Goal: Information Seeking & Learning: Check status

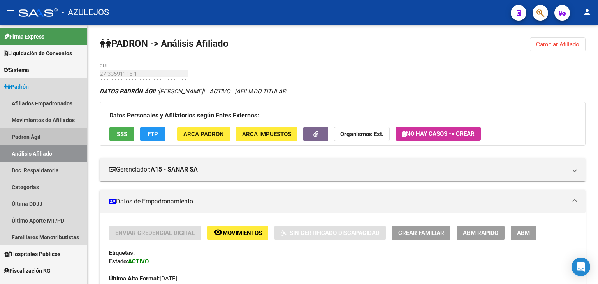
click at [28, 136] on link "Padrón Ágil" at bounding box center [43, 136] width 87 height 17
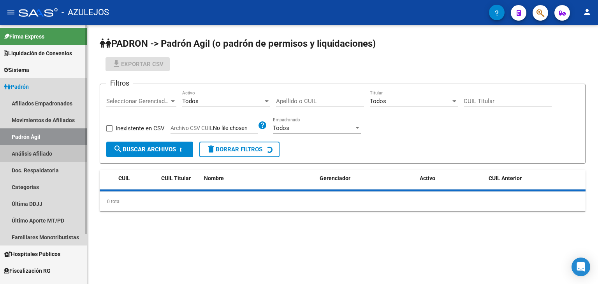
click at [28, 154] on link "Análisis Afiliado" at bounding box center [43, 153] width 87 height 17
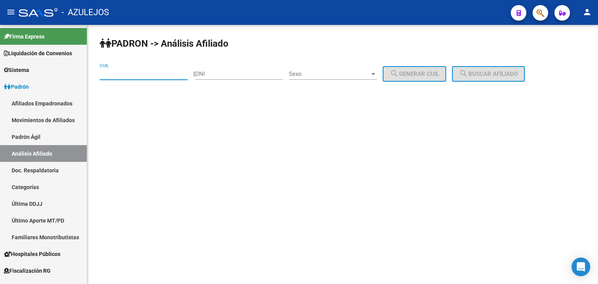
paste input "27-30668138-4"
type input "27-30668138-4"
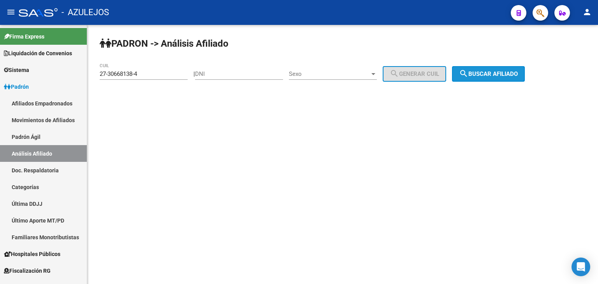
click at [518, 72] on span "search Buscar afiliado" at bounding box center [488, 73] width 59 height 7
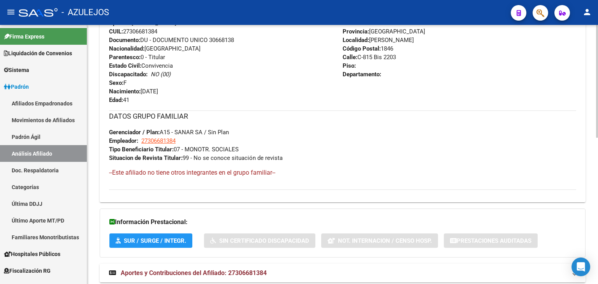
scroll to position [337, 0]
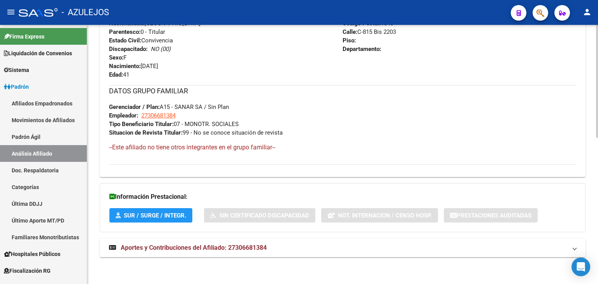
click at [169, 246] on span "Aportes y Contribuciones del Afiliado: 27306681384" at bounding box center [194, 247] width 146 height 7
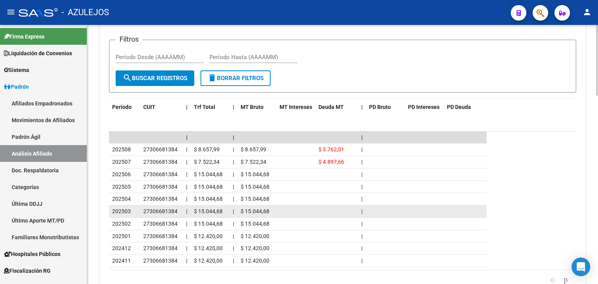
scroll to position [659, 0]
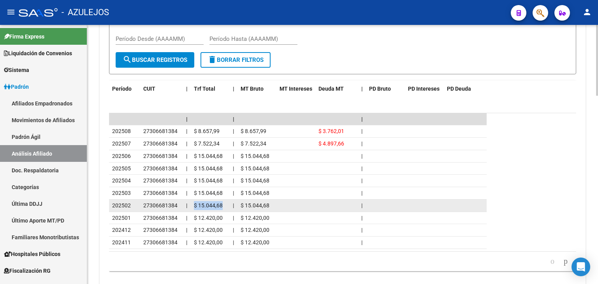
drag, startPoint x: 195, startPoint y: 204, endPoint x: 221, endPoint y: 203, distance: 26.5
click at [221, 203] on span "$ 15.044,68" at bounding box center [208, 205] width 29 height 6
copy span "$ 15.044,68"
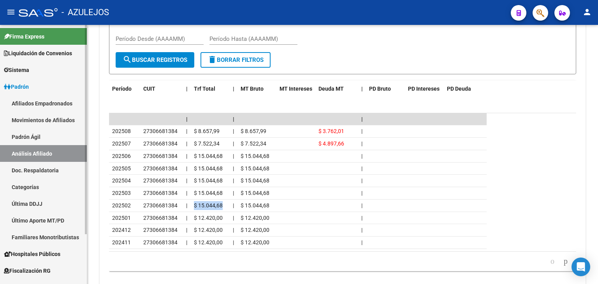
drag, startPoint x: 40, startPoint y: 139, endPoint x: 39, endPoint y: 144, distance: 4.7
click at [40, 139] on link "Padrón Ágil" at bounding box center [43, 136] width 87 height 17
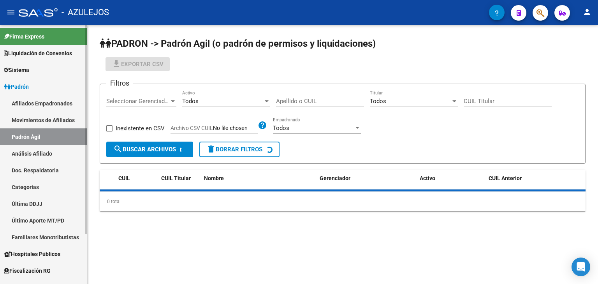
click at [42, 151] on link "Análisis Afiliado" at bounding box center [43, 153] width 87 height 17
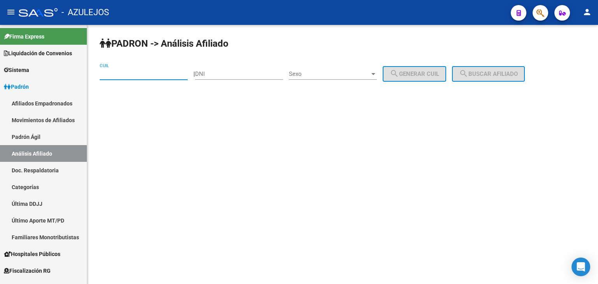
paste input "23-34204289-9"
type input "23-34204289-9"
click at [493, 79] on button "search Buscar afiliado" at bounding box center [488, 74] width 73 height 16
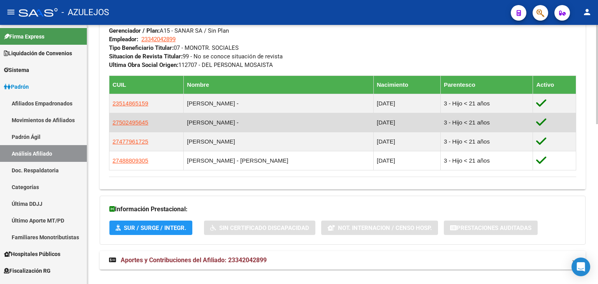
scroll to position [417, 0]
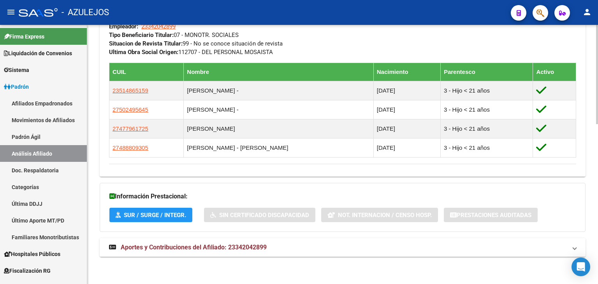
click at [181, 250] on span "Aportes y Contribuciones del Afiliado: 23342042899" at bounding box center [194, 247] width 146 height 7
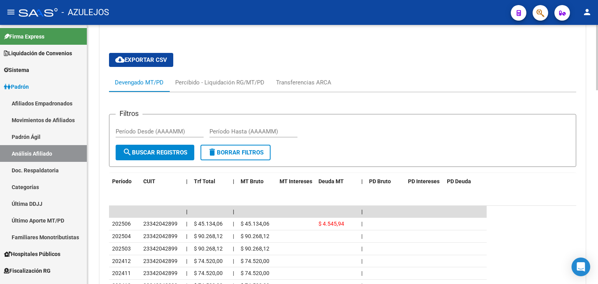
scroll to position [729, 0]
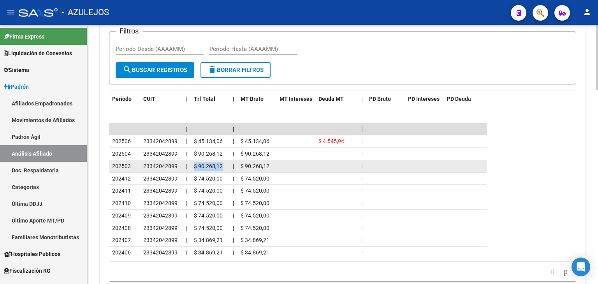
drag, startPoint x: 194, startPoint y: 165, endPoint x: 221, endPoint y: 166, distance: 26.9
click at [221, 166] on span "$ 90.268,12" at bounding box center [208, 166] width 29 height 6
copy span "$ 90.268,12"
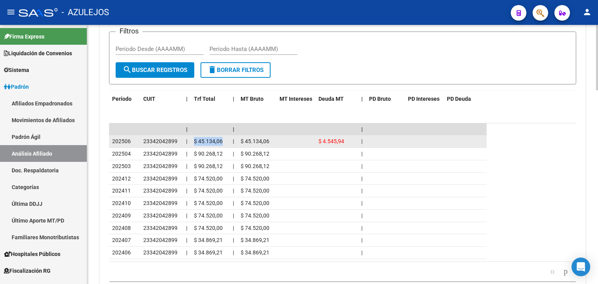
drag, startPoint x: 194, startPoint y: 140, endPoint x: 222, endPoint y: 140, distance: 27.6
click at [222, 140] on span "$ 45.134,06" at bounding box center [208, 141] width 29 height 6
copy span "$ 45.134,06"
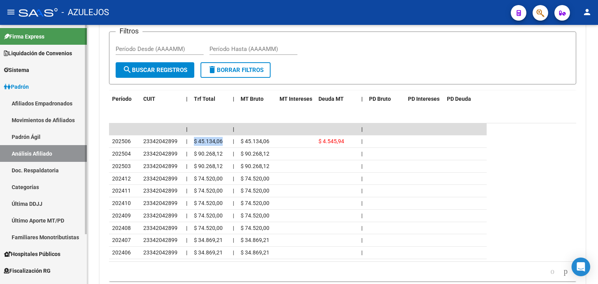
click at [36, 141] on link "Padrón Ágil" at bounding box center [43, 136] width 87 height 17
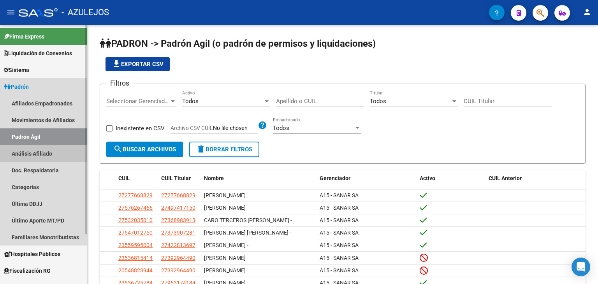
click at [39, 154] on link "Análisis Afiliado" at bounding box center [43, 153] width 87 height 17
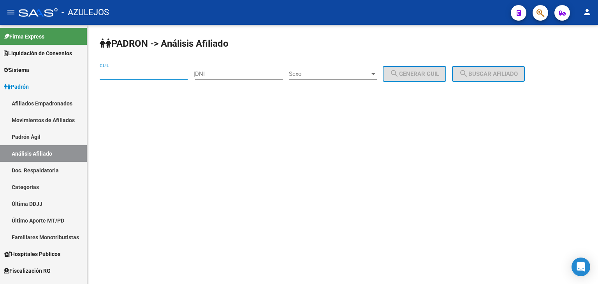
drag, startPoint x: 120, startPoint y: 68, endPoint x: 113, endPoint y: 74, distance: 9.4
paste input "27-40543812-2"
type input "27-40543812-2"
click at [491, 76] on span "search Buscar afiliado" at bounding box center [488, 73] width 59 height 7
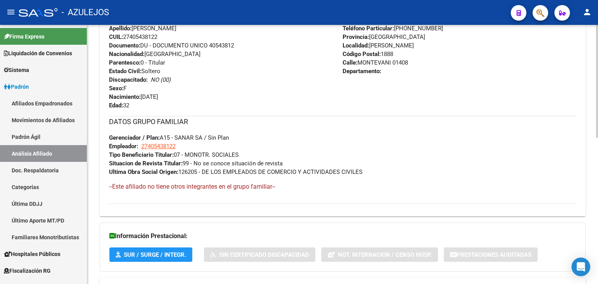
scroll to position [337, 0]
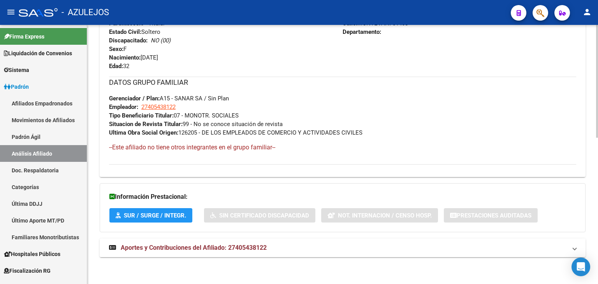
click at [224, 245] on span "Aportes y Contribuciones del Afiliado: 27405438122" at bounding box center [194, 247] width 146 height 7
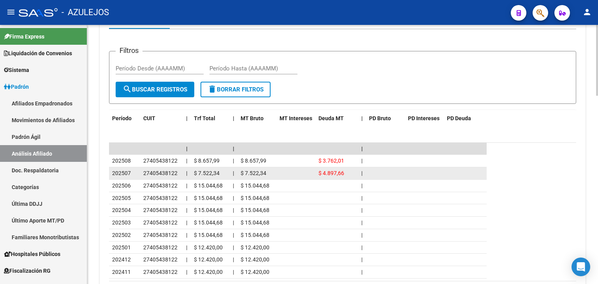
scroll to position [659, 0]
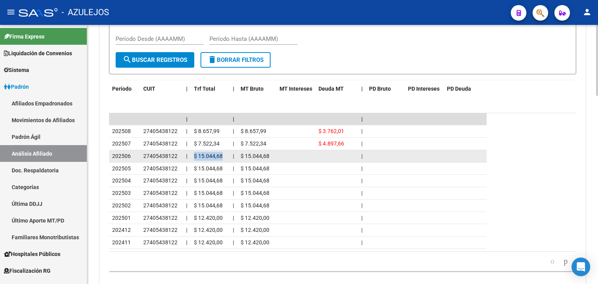
drag, startPoint x: 195, startPoint y: 155, endPoint x: 227, endPoint y: 156, distance: 32.7
click at [227, 156] on datatable-body-cell "$ 15.044,68" at bounding box center [210, 156] width 39 height 12
copy span "$ 15.044,68"
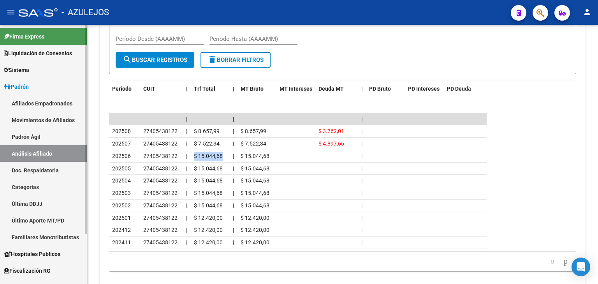
click at [44, 136] on link "Padrón Ágil" at bounding box center [43, 136] width 87 height 17
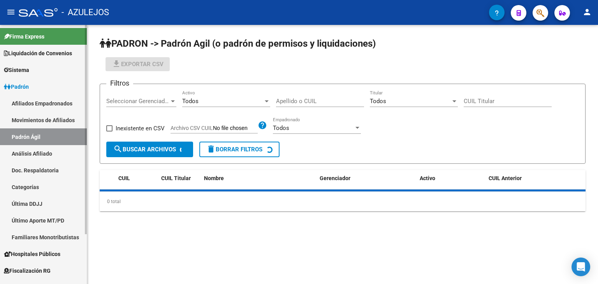
click at [48, 157] on link "Análisis Afiliado" at bounding box center [43, 153] width 87 height 17
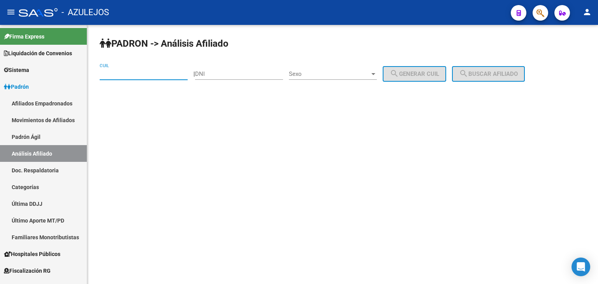
paste input "27-18596570-3"
type input "27-18596570-3"
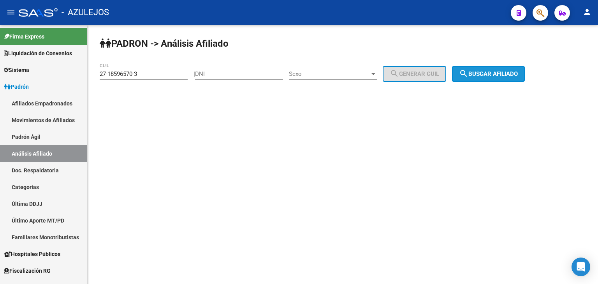
click at [504, 69] on button "search Buscar afiliado" at bounding box center [488, 74] width 73 height 16
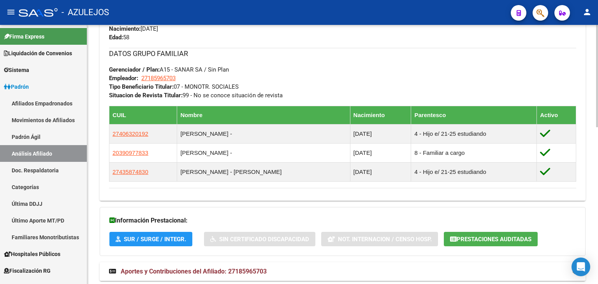
scroll to position [398, 0]
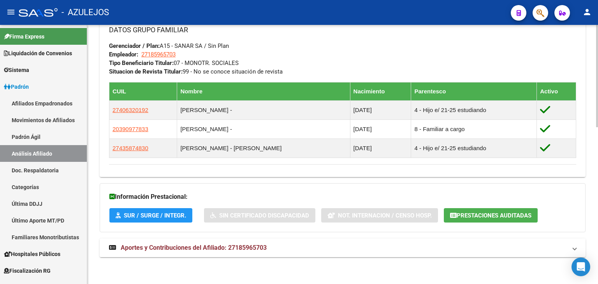
click at [170, 250] on span "Aportes y Contribuciones del Afiliado: 27185965703" at bounding box center [194, 247] width 146 height 7
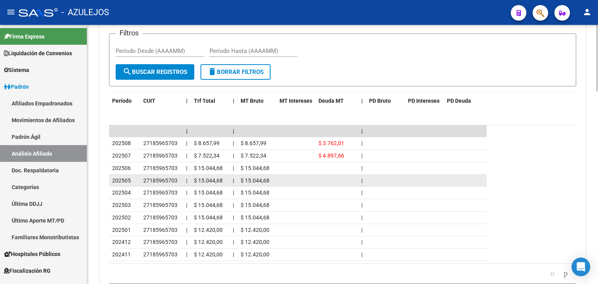
scroll to position [751, 0]
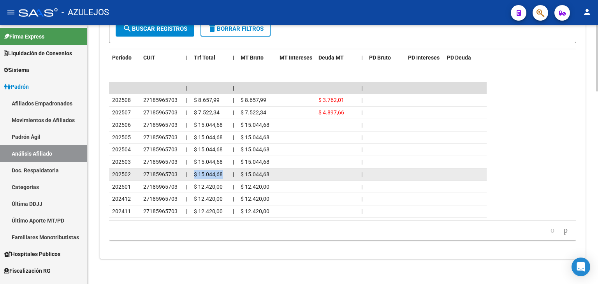
drag, startPoint x: 192, startPoint y: 172, endPoint x: 222, endPoint y: 171, distance: 30.0
click at [222, 171] on datatable-body-cell "$ 15.044,68" at bounding box center [210, 175] width 39 height 12
copy span "$ 15.044,68"
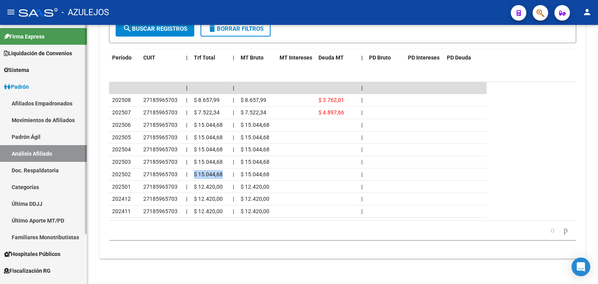
click at [35, 138] on link "Padrón Ágil" at bounding box center [43, 136] width 87 height 17
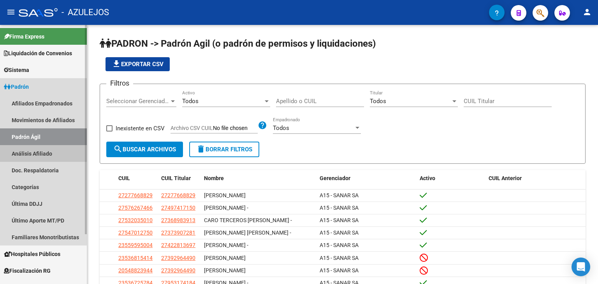
drag, startPoint x: 39, startPoint y: 154, endPoint x: 47, endPoint y: 146, distance: 11.3
click at [39, 155] on link "Análisis Afiliado" at bounding box center [43, 153] width 87 height 17
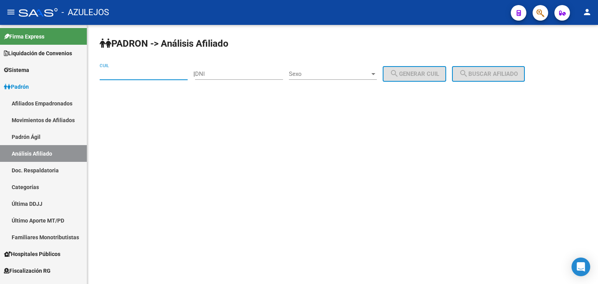
paste input "20-17610422-9"
type input "20-17610422-9"
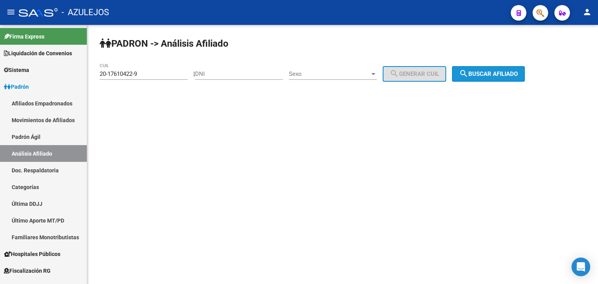
click at [489, 78] on button "search Buscar afiliado" at bounding box center [488, 74] width 73 height 16
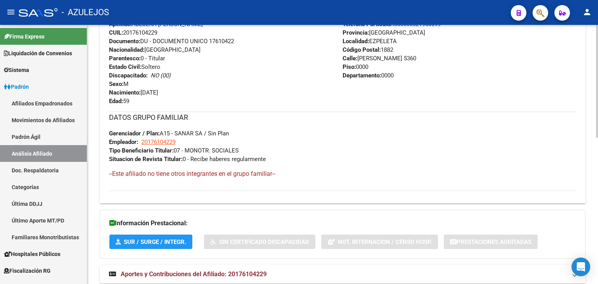
scroll to position [337, 0]
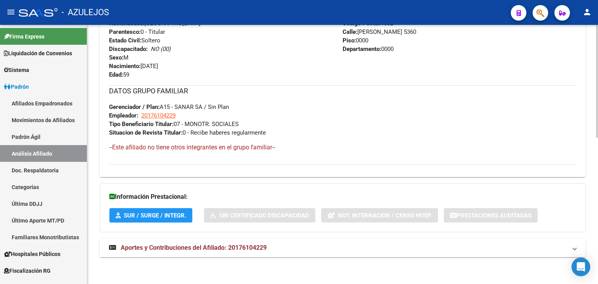
click at [177, 249] on span "Aportes y Contribuciones del Afiliado: 20176104229" at bounding box center [194, 247] width 146 height 7
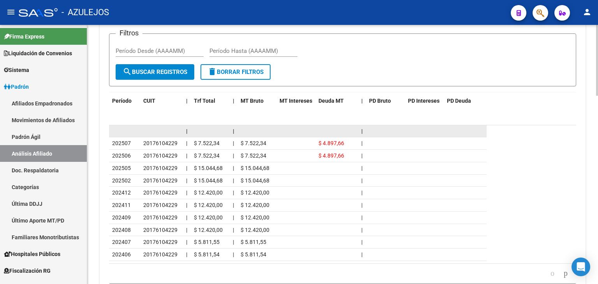
scroll to position [659, 0]
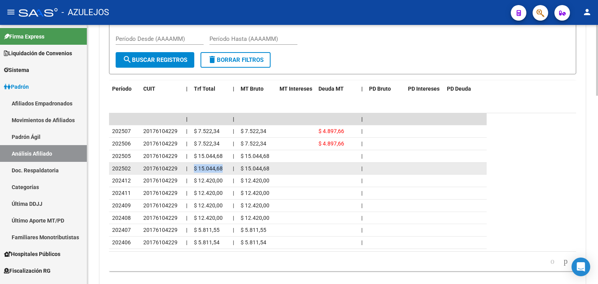
drag, startPoint x: 193, startPoint y: 167, endPoint x: 222, endPoint y: 167, distance: 28.8
click at [222, 167] on datatable-body-cell "$ 15.044,68" at bounding box center [210, 169] width 39 height 12
copy span "$ 15.044,68"
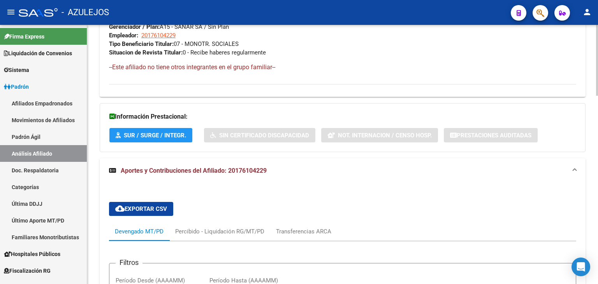
scroll to position [425, 0]
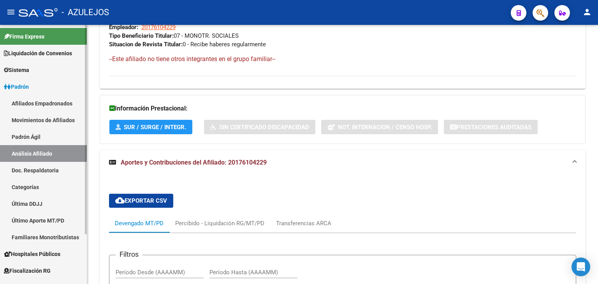
click at [49, 142] on link "Padrón Ágil" at bounding box center [43, 136] width 87 height 17
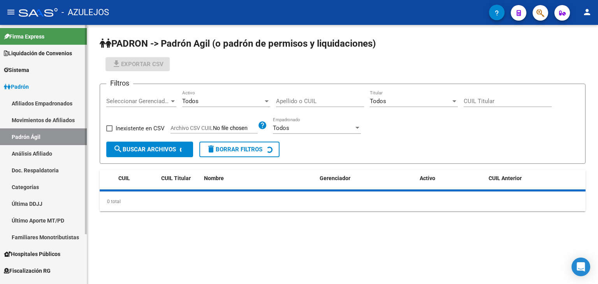
drag, startPoint x: 50, startPoint y: 153, endPoint x: 60, endPoint y: 151, distance: 10.1
click at [50, 153] on link "Análisis Afiliado" at bounding box center [43, 153] width 87 height 17
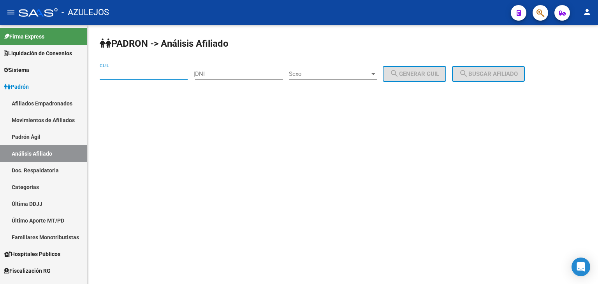
paste input "27-31445499-0"
type input "27-31445499-0"
click at [491, 80] on button "search Buscar afiliado" at bounding box center [488, 74] width 73 height 16
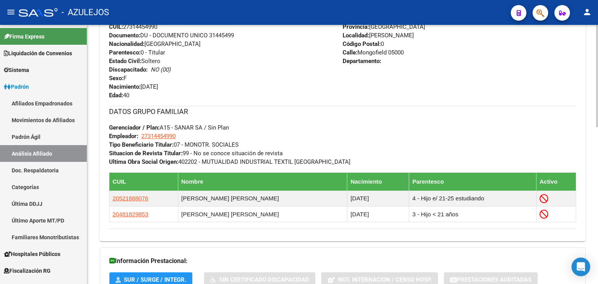
scroll to position [397, 0]
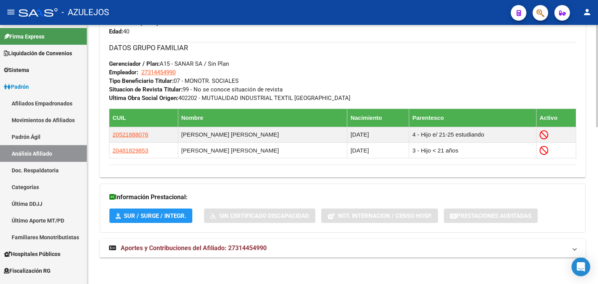
click at [205, 250] on span "Aportes y Contribuciones del Afiliado: 27314454990" at bounding box center [194, 248] width 146 height 7
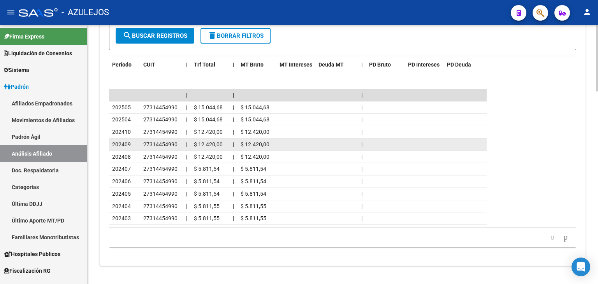
scroll to position [748, 0]
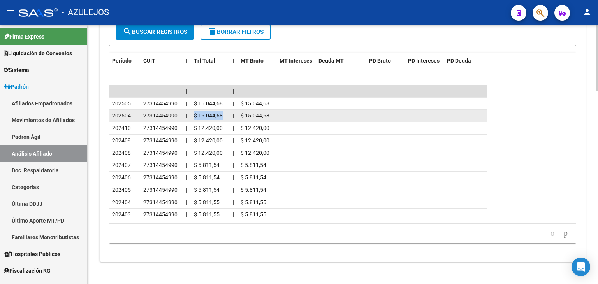
drag, startPoint x: 195, startPoint y: 114, endPoint x: 226, endPoint y: 115, distance: 31.5
click at [226, 115] on div "$ 15.044,68" at bounding box center [210, 115] width 33 height 9
copy span "$ 15.044,68"
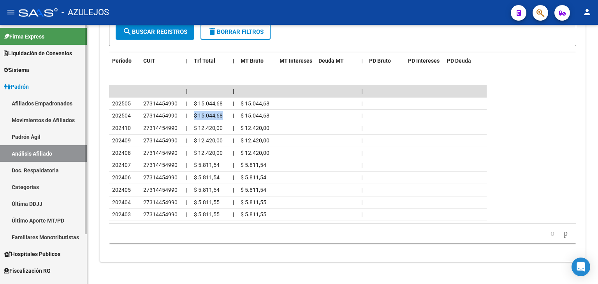
click at [45, 140] on link "Padrón Ágil" at bounding box center [43, 136] width 87 height 17
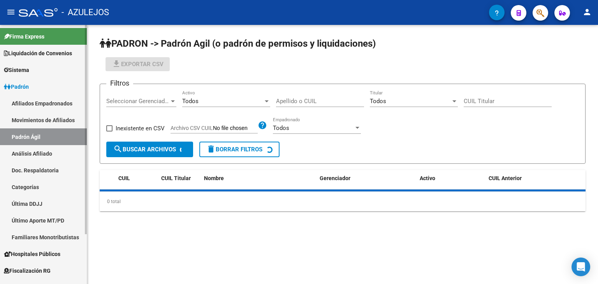
drag, startPoint x: 47, startPoint y: 152, endPoint x: 48, endPoint y: 147, distance: 4.8
click at [47, 151] on link "Análisis Afiliado" at bounding box center [43, 153] width 87 height 17
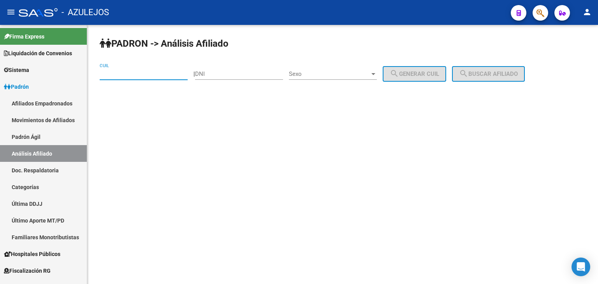
paste input "27-35435300-3"
type input "27-35435300-3"
click at [468, 73] on mat-icon "search" at bounding box center [463, 73] width 9 height 9
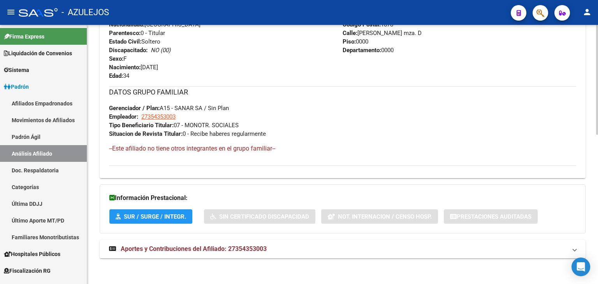
scroll to position [354, 0]
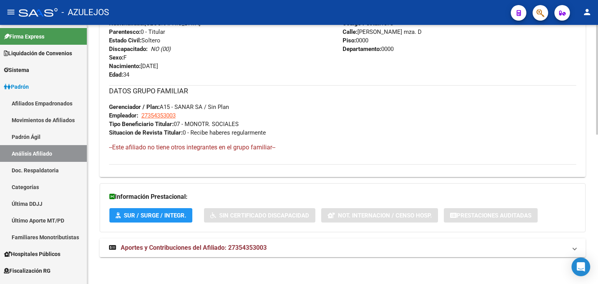
click at [216, 248] on span "Aportes y Contribuciones del Afiliado: 27354353003" at bounding box center [194, 247] width 146 height 7
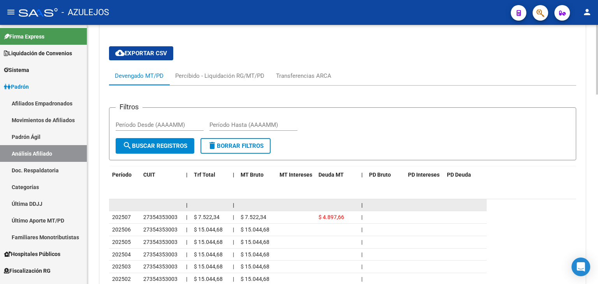
scroll to position [704, 0]
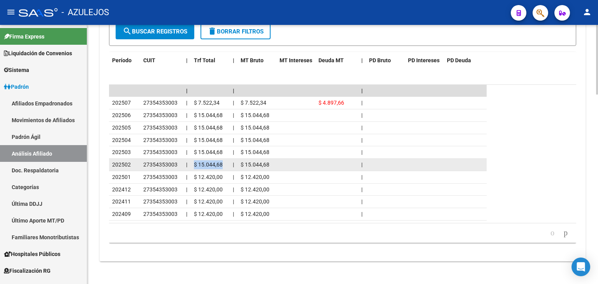
drag, startPoint x: 194, startPoint y: 163, endPoint x: 225, endPoint y: 166, distance: 32.0
click at [225, 166] on div "$ 15.044,68" at bounding box center [210, 164] width 33 height 9
copy span "$ 15.044,68"
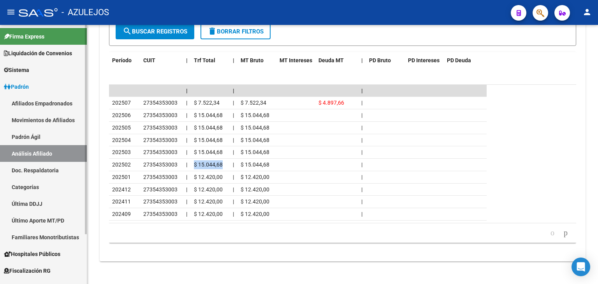
click at [38, 137] on link "Padrón Ágil" at bounding box center [43, 136] width 87 height 17
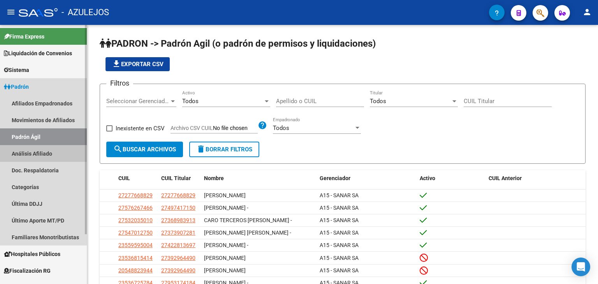
click at [39, 152] on link "Análisis Afiliado" at bounding box center [43, 153] width 87 height 17
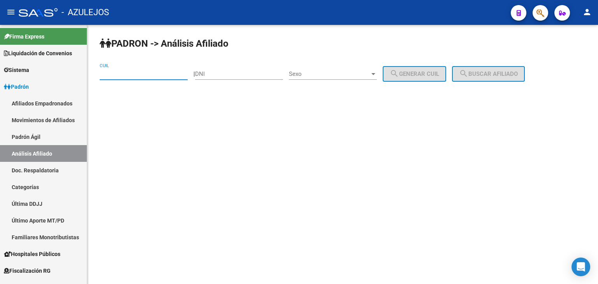
paste input "27-20084211-7"
type input "27-20084211-7"
click at [507, 72] on span "search Buscar afiliado" at bounding box center [488, 73] width 59 height 7
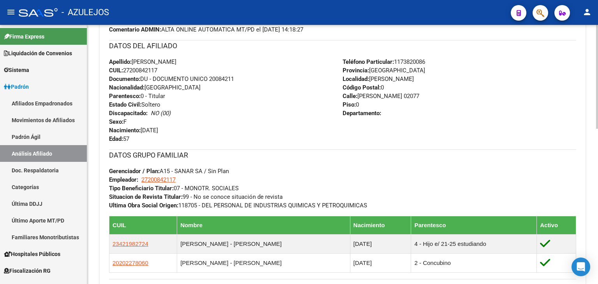
scroll to position [387, 0]
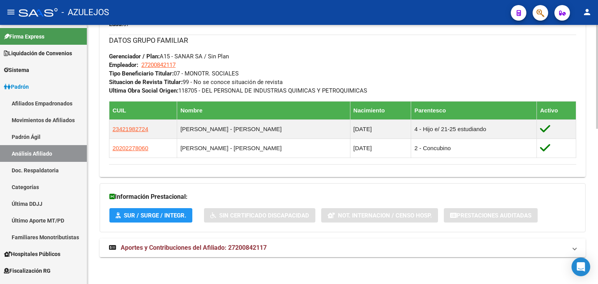
click at [226, 252] on strong "Aportes y Contribuciones del Afiliado: 27200842117" at bounding box center [188, 248] width 158 height 9
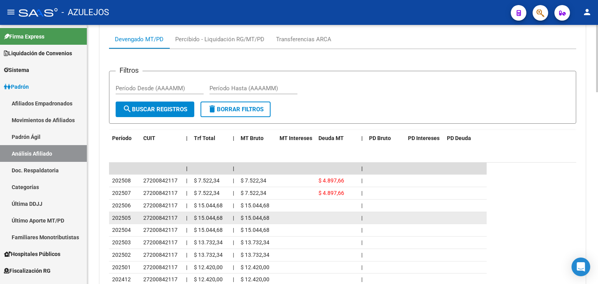
scroll to position [738, 0]
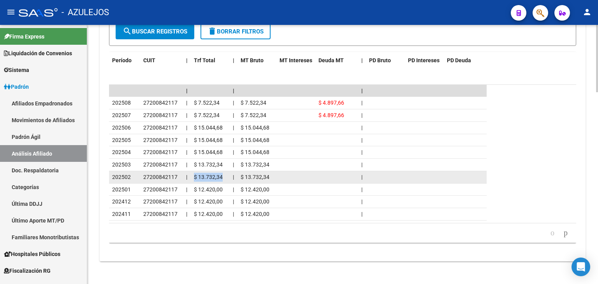
drag, startPoint x: 195, startPoint y: 175, endPoint x: 222, endPoint y: 175, distance: 27.6
click at [222, 175] on div "$ 13.732,34" at bounding box center [210, 177] width 33 height 9
copy span "$ 13.732,34"
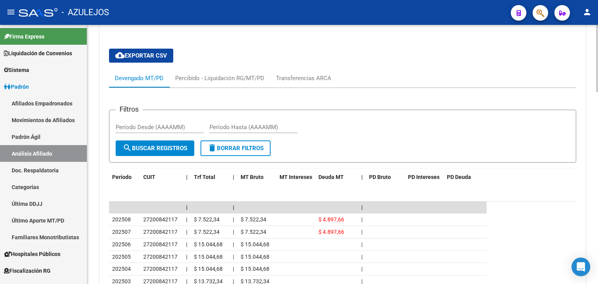
scroll to position [741, 0]
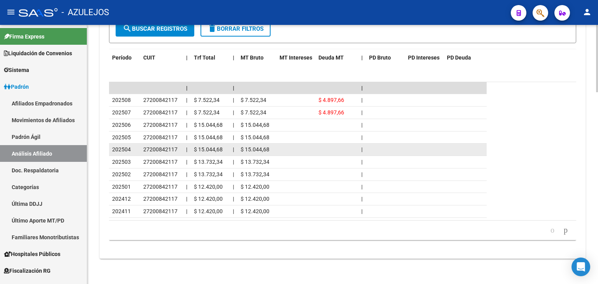
click at [197, 148] on span "$ 15.044,68" at bounding box center [208, 149] width 29 height 6
drag, startPoint x: 191, startPoint y: 147, endPoint x: 222, endPoint y: 148, distance: 30.8
click at [222, 148] on datatable-body-cell "$ 15.044,68" at bounding box center [210, 150] width 39 height 12
copy span "$ 15.044,68"
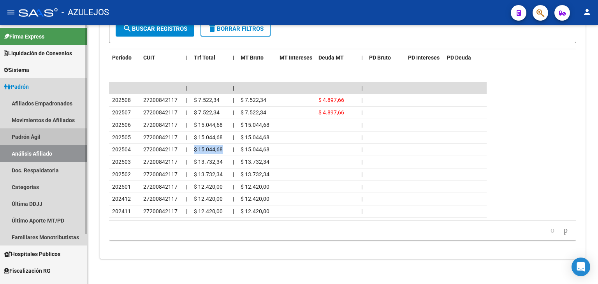
click at [28, 131] on link "Padrón Ágil" at bounding box center [43, 136] width 87 height 17
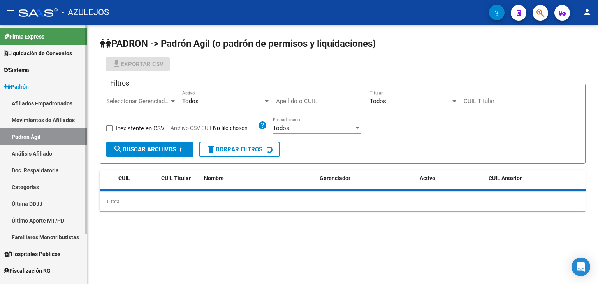
click at [30, 152] on link "Análisis Afiliado" at bounding box center [43, 153] width 87 height 17
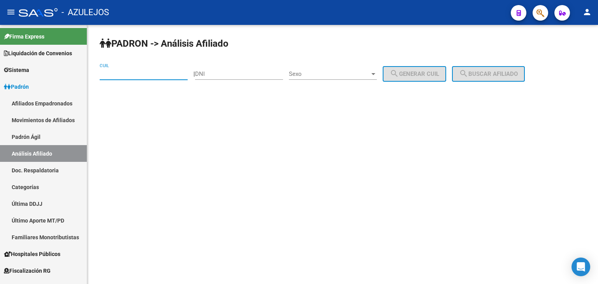
paste input "27-22310118-1"
type input "27-22310118-1"
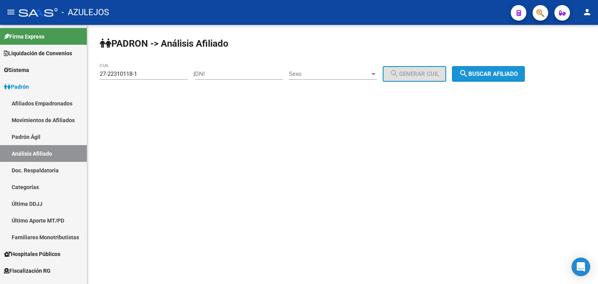
click at [483, 75] on span "search Buscar afiliado" at bounding box center [488, 73] width 59 height 7
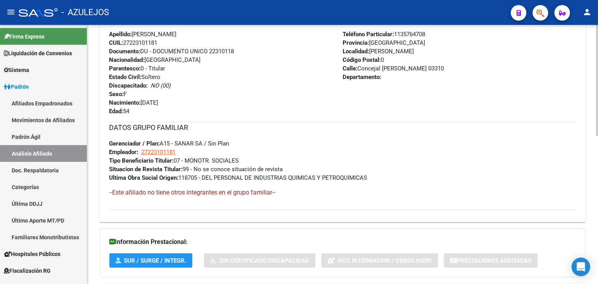
scroll to position [345, 0]
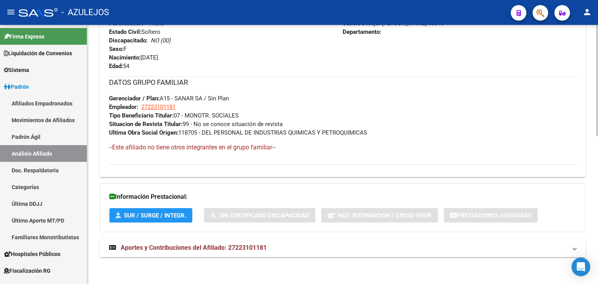
click at [196, 248] on span "Aportes y Contribuciones del Afiliado: 27223101181" at bounding box center [194, 247] width 146 height 7
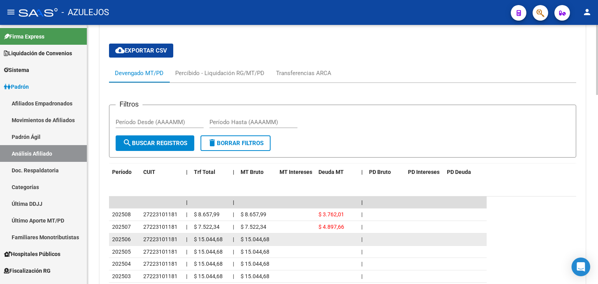
scroll to position [667, 0]
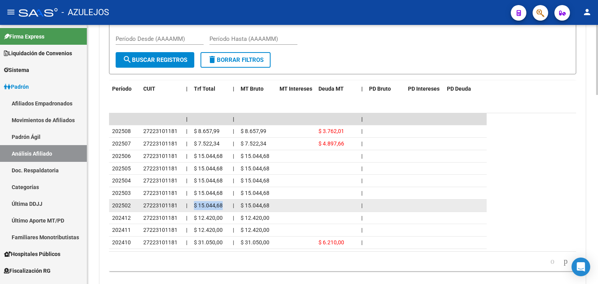
drag, startPoint x: 191, startPoint y: 205, endPoint x: 228, endPoint y: 208, distance: 37.5
click at [228, 209] on datatable-body-cell "$ 15.044,68" at bounding box center [210, 206] width 39 height 12
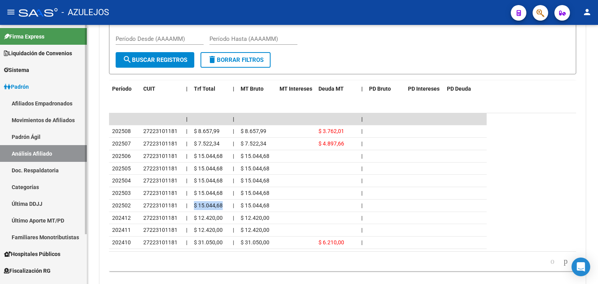
click at [41, 136] on link "Padrón Ágil" at bounding box center [43, 136] width 87 height 17
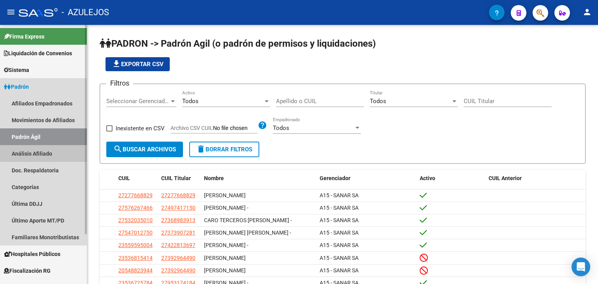
click at [40, 151] on link "Análisis Afiliado" at bounding box center [43, 153] width 87 height 17
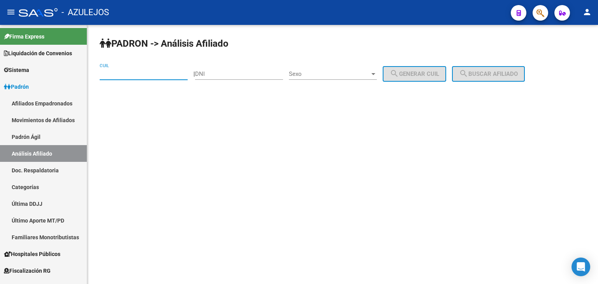
paste input "27-30629766-5"
type input "27-30629766-5"
click at [468, 74] on mat-icon "search" at bounding box center [463, 73] width 9 height 9
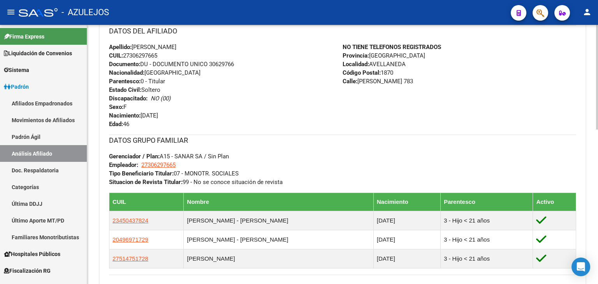
scroll to position [383, 0]
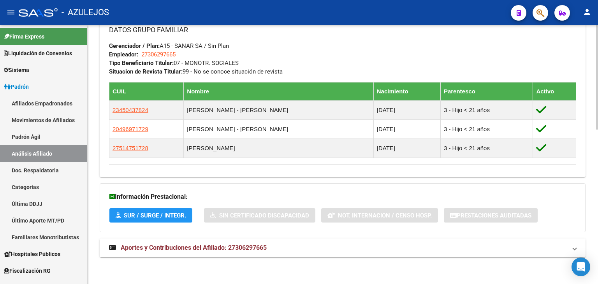
click at [205, 247] on span "Aportes y Contribuciones del Afiliado: 27306297665" at bounding box center [194, 247] width 146 height 7
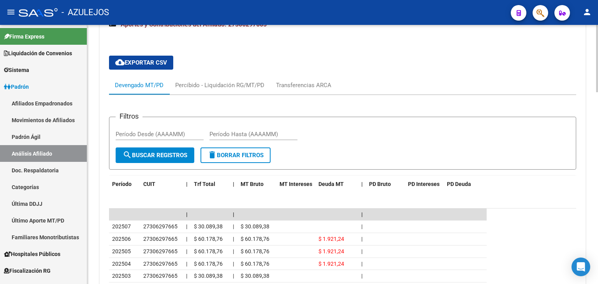
scroll to position [695, 0]
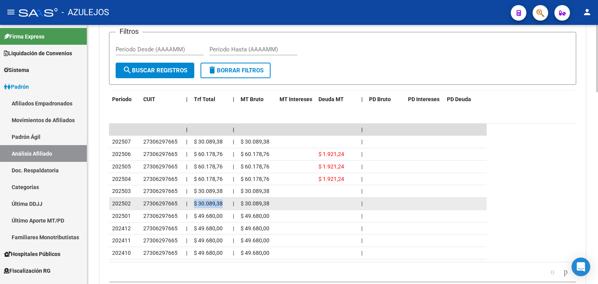
drag, startPoint x: 194, startPoint y: 203, endPoint x: 229, endPoint y: 203, distance: 34.3
click at [229, 203] on datatable-body-cell "$ 30.089,38" at bounding box center [210, 204] width 39 height 12
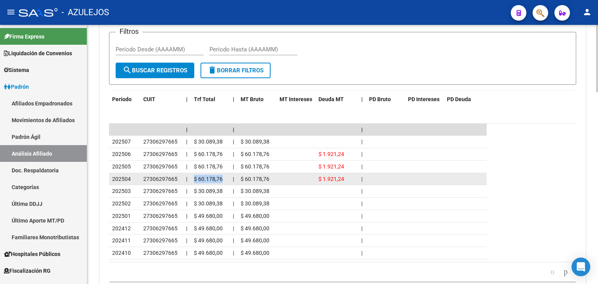
drag, startPoint x: 192, startPoint y: 177, endPoint x: 221, endPoint y: 177, distance: 29.2
click at [221, 177] on datatable-body-cell "$ 60.178,76" at bounding box center [210, 179] width 39 height 12
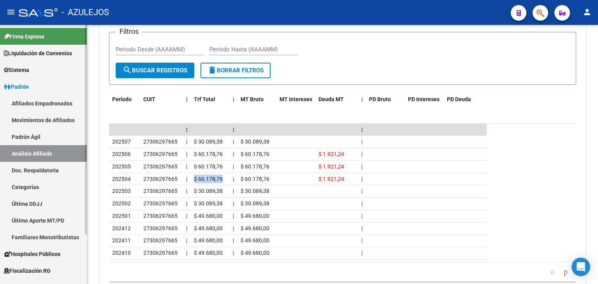
drag, startPoint x: 44, startPoint y: 137, endPoint x: 44, endPoint y: 147, distance: 9.4
click at [44, 137] on link "Padrón Ágil" at bounding box center [43, 136] width 87 height 17
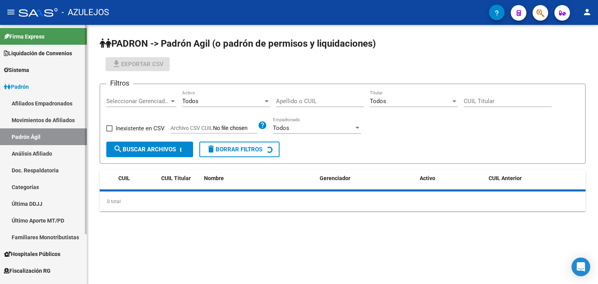
click at [44, 151] on link "Análisis Afiliado" at bounding box center [43, 153] width 87 height 17
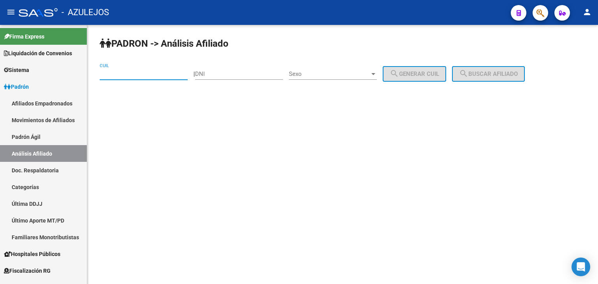
paste input "23-35712000-4"
type input "23-35712000-4"
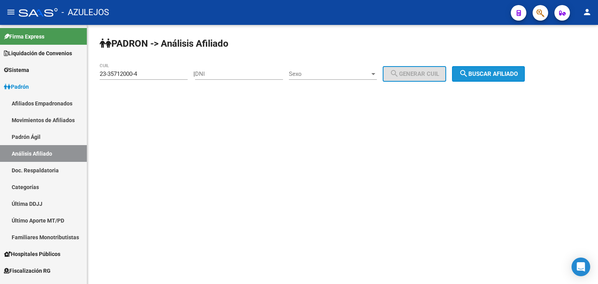
click at [507, 77] on span "search Buscar afiliado" at bounding box center [488, 73] width 59 height 7
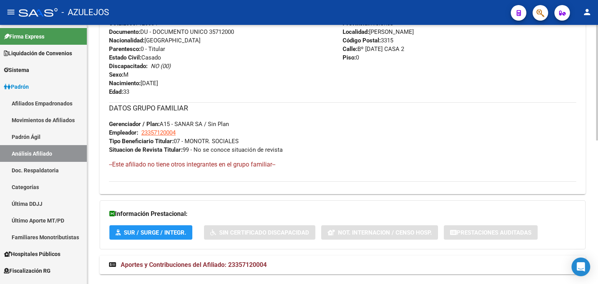
scroll to position [322, 0]
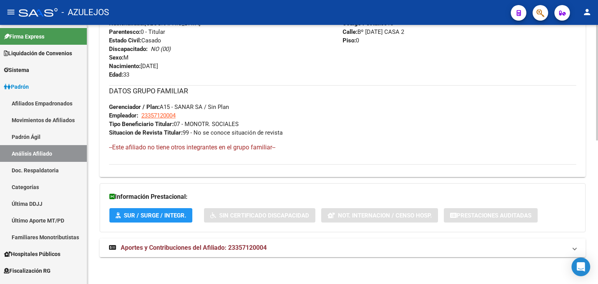
click at [201, 249] on span "Aportes y Contribuciones del Afiliado: 23357120004" at bounding box center [194, 247] width 146 height 7
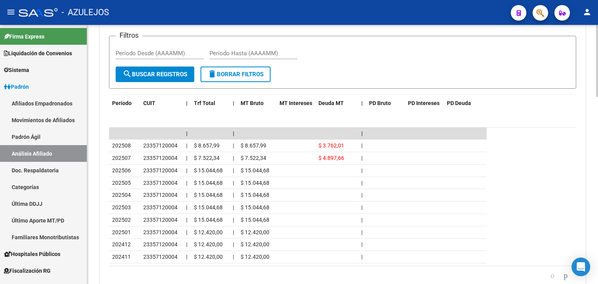
scroll to position [644, 0]
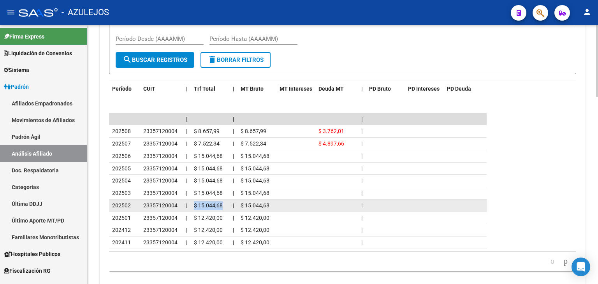
drag, startPoint x: 193, startPoint y: 204, endPoint x: 221, endPoint y: 204, distance: 28.0
click at [221, 204] on datatable-body-cell "$ 15.044,68" at bounding box center [210, 206] width 39 height 12
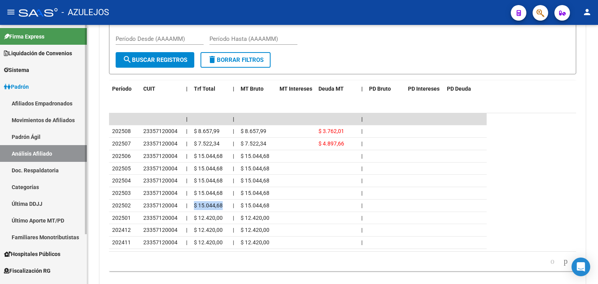
drag, startPoint x: 21, startPoint y: 140, endPoint x: 25, endPoint y: 149, distance: 9.4
click at [21, 140] on link "Padrón Ágil" at bounding box center [43, 136] width 87 height 17
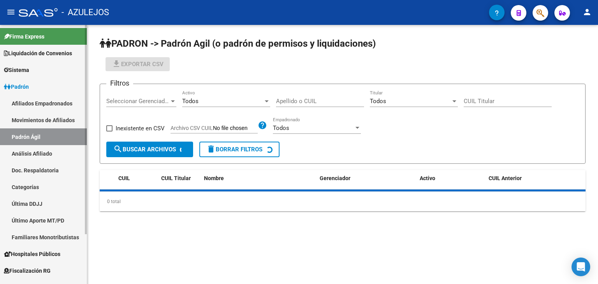
click at [25, 154] on link "Análisis Afiliado" at bounding box center [43, 153] width 87 height 17
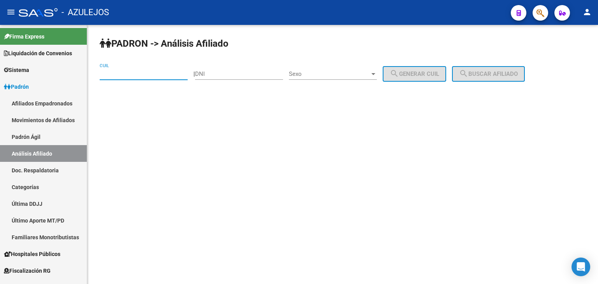
paste input "27-24717288-8"
type input "27-24717288-8"
click at [521, 77] on button "search Buscar afiliado" at bounding box center [488, 74] width 73 height 16
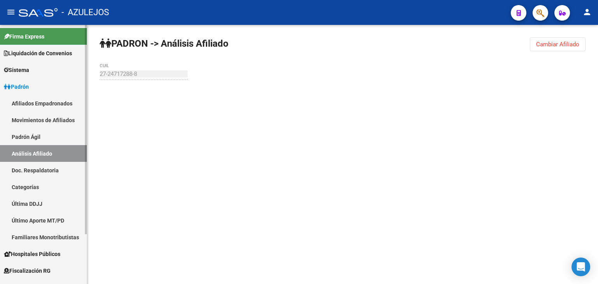
drag, startPoint x: 26, startPoint y: 135, endPoint x: 28, endPoint y: 149, distance: 14.1
click at [26, 135] on link "Padrón Ágil" at bounding box center [43, 136] width 87 height 17
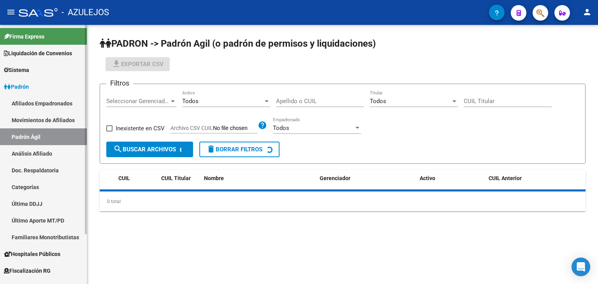
drag, startPoint x: 28, startPoint y: 153, endPoint x: 67, endPoint y: 126, distance: 47.9
click at [28, 154] on link "Análisis Afiliado" at bounding box center [43, 153] width 87 height 17
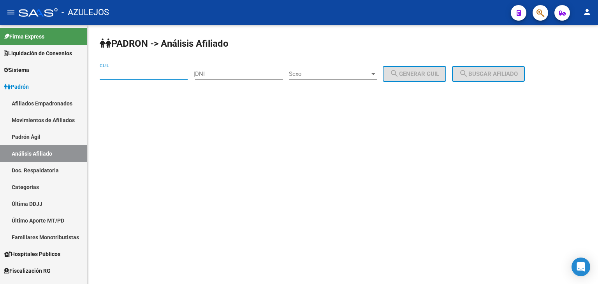
paste input "20-94119291-3"
type input "20-94119291-3"
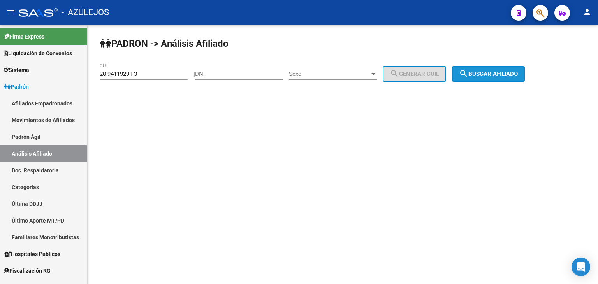
click at [468, 70] on mat-icon "search" at bounding box center [463, 73] width 9 height 9
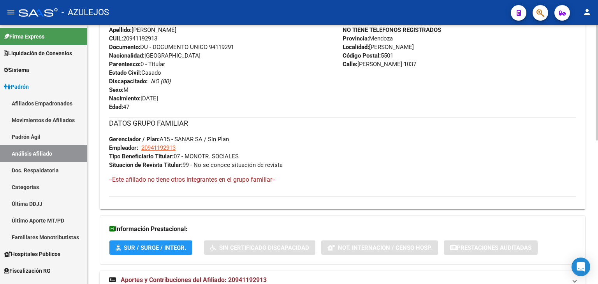
scroll to position [322, 0]
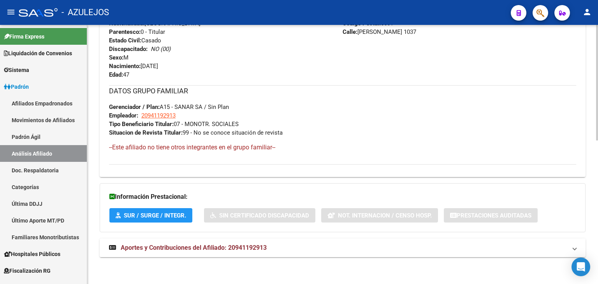
click at [213, 245] on span "Aportes y Contribuciones del Afiliado: 20941192913" at bounding box center [194, 247] width 146 height 7
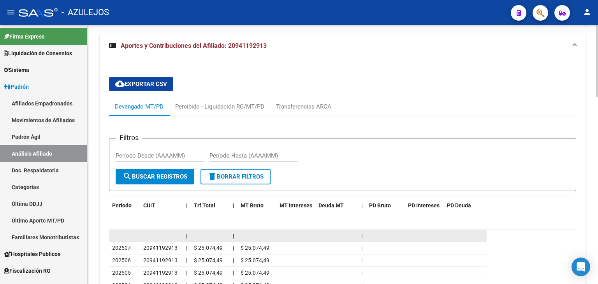
scroll to position [644, 0]
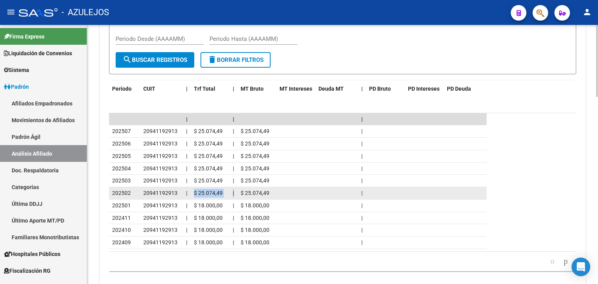
drag, startPoint x: 188, startPoint y: 192, endPoint x: 234, endPoint y: 192, distance: 45.2
click at [234, 192] on div "202502 20941192913 | $ 25.074,49 | $ 25.074,49 |" at bounding box center [298, 193] width 378 height 12
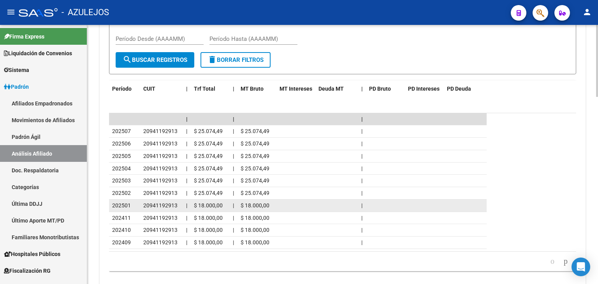
click at [216, 203] on span "$ 18.000,00" at bounding box center [208, 205] width 29 height 6
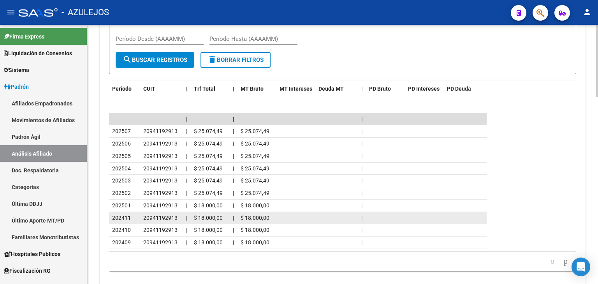
click at [200, 221] on datatable-body-cell "$ 18.000,00" at bounding box center [210, 218] width 39 height 12
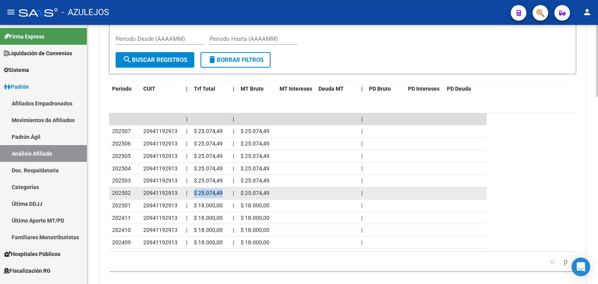
drag, startPoint x: 194, startPoint y: 191, endPoint x: 223, endPoint y: 192, distance: 28.5
click at [223, 192] on div "$ 25.074,49" at bounding box center [210, 193] width 33 height 9
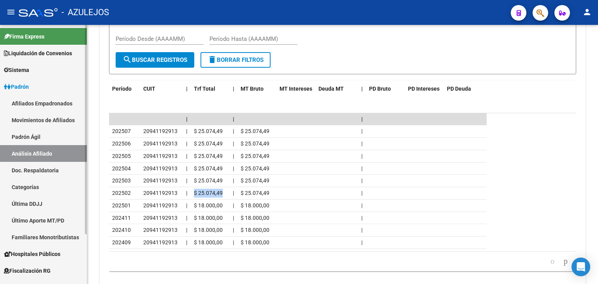
drag, startPoint x: 33, startPoint y: 137, endPoint x: 35, endPoint y: 149, distance: 11.8
click at [33, 138] on link "Padrón Ágil" at bounding box center [43, 136] width 87 height 17
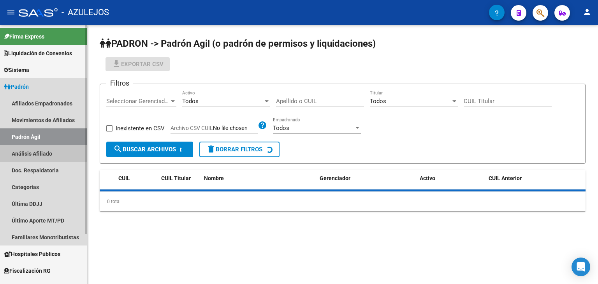
click at [35, 149] on link "Análisis Afiliado" at bounding box center [43, 153] width 87 height 17
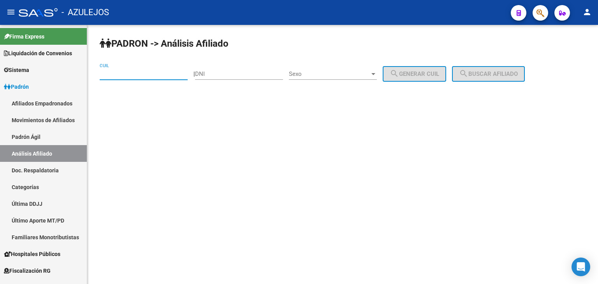
paste input "20-36426025-4"
type input "20-36426025-4"
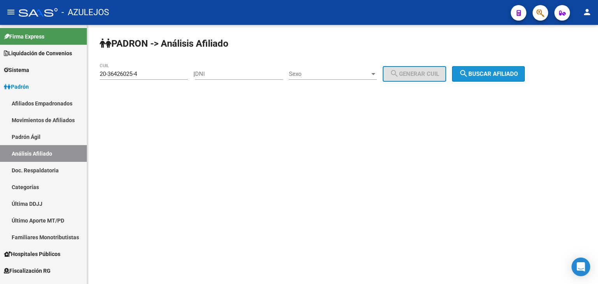
click at [514, 71] on span "search Buscar afiliado" at bounding box center [488, 73] width 59 height 7
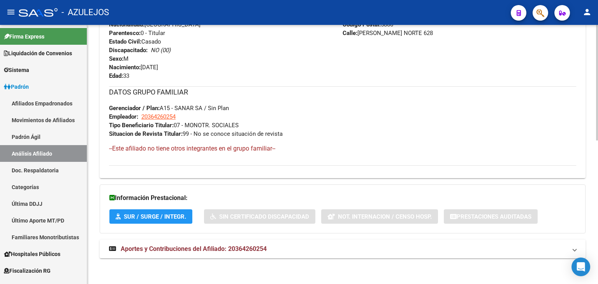
scroll to position [322, 0]
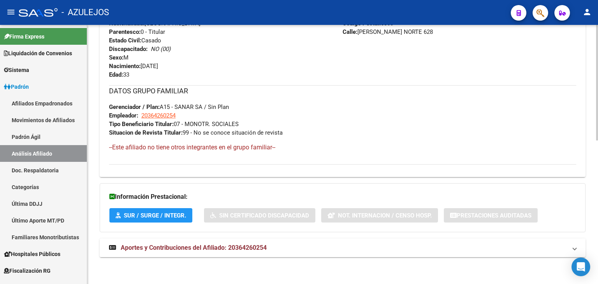
click at [249, 246] on span "Aportes y Contribuciones del Afiliado: 20364260254" at bounding box center [194, 247] width 146 height 7
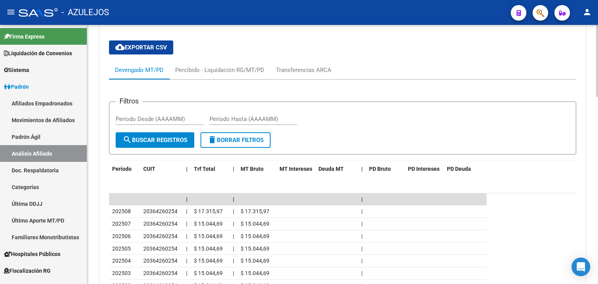
scroll to position [662, 0]
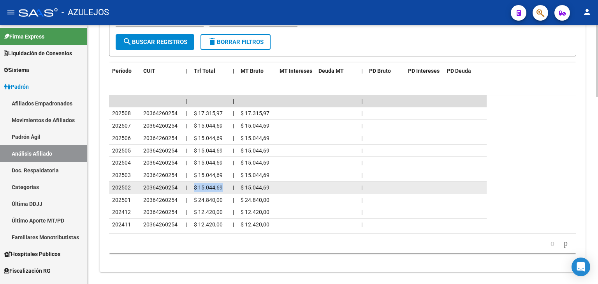
drag, startPoint x: 193, startPoint y: 186, endPoint x: 224, endPoint y: 188, distance: 31.2
click at [224, 188] on datatable-body-cell "$ 15.044,69" at bounding box center [210, 188] width 39 height 12
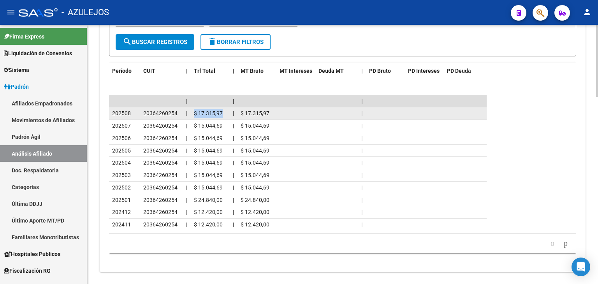
drag, startPoint x: 193, startPoint y: 109, endPoint x: 221, endPoint y: 111, distance: 27.7
click at [221, 111] on datatable-body-cell "$ 17.315,97" at bounding box center [210, 113] width 39 height 12
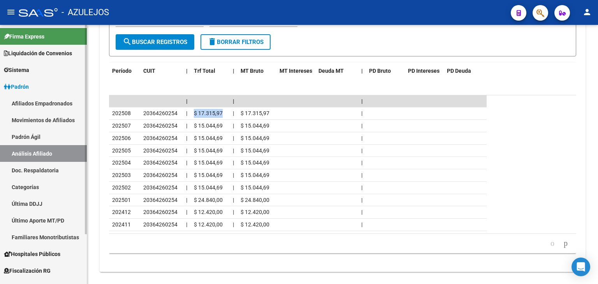
click at [42, 141] on link "Padrón Ágil" at bounding box center [43, 136] width 87 height 17
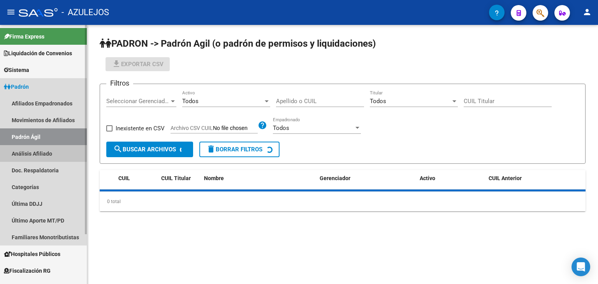
click at [43, 155] on link "Análisis Afiliado" at bounding box center [43, 153] width 87 height 17
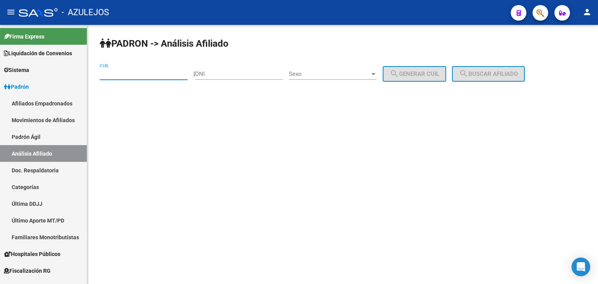
paste input "27-43780013-3"
type input "27-43780013-3"
click at [468, 73] on mat-icon "search" at bounding box center [463, 73] width 9 height 9
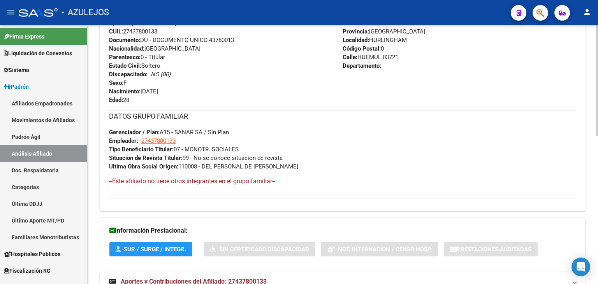
scroll to position [345, 0]
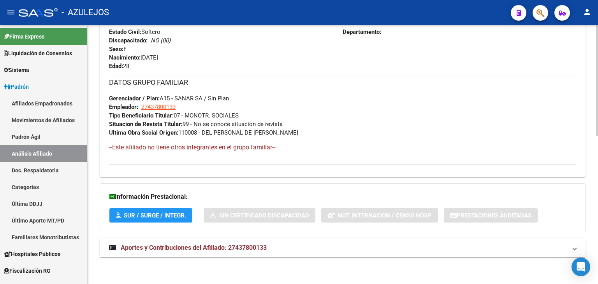
click at [192, 246] on span "Aportes y Contribuciones del Afiliado: 27437800133" at bounding box center [194, 247] width 146 height 7
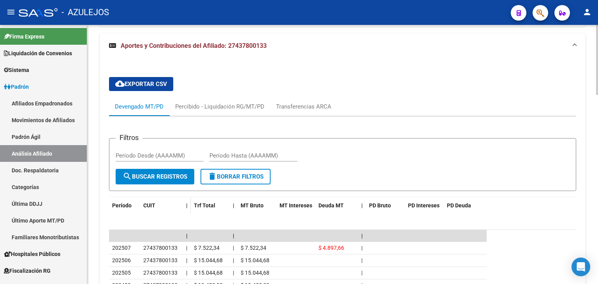
scroll to position [667, 0]
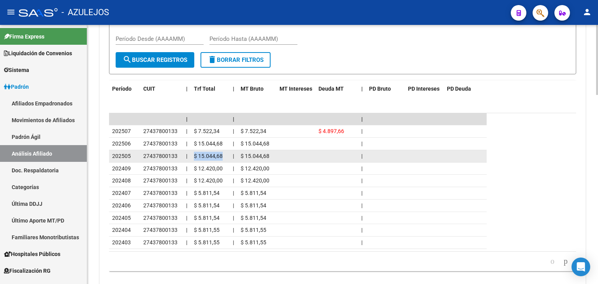
drag, startPoint x: 195, startPoint y: 154, endPoint x: 223, endPoint y: 155, distance: 28.4
click at [223, 155] on div "$ 15.044,68" at bounding box center [210, 156] width 33 height 9
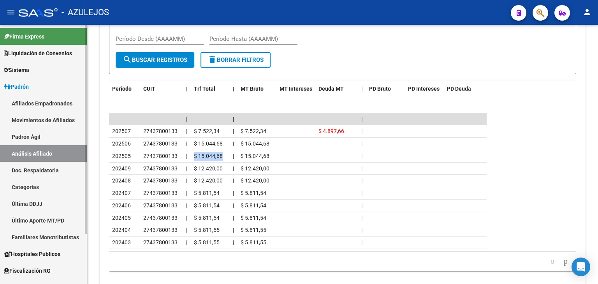
drag, startPoint x: 44, startPoint y: 141, endPoint x: 47, endPoint y: 146, distance: 5.9
click at [44, 141] on link "Padrón Ágil" at bounding box center [43, 136] width 87 height 17
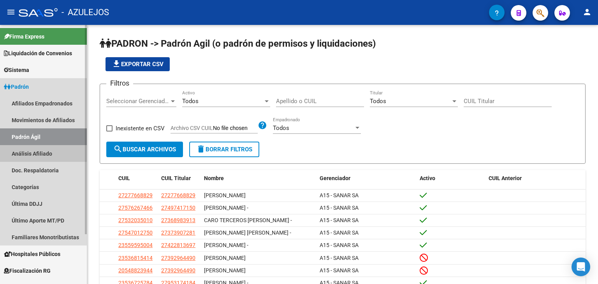
click at [53, 154] on link "Análisis Afiliado" at bounding box center [43, 153] width 87 height 17
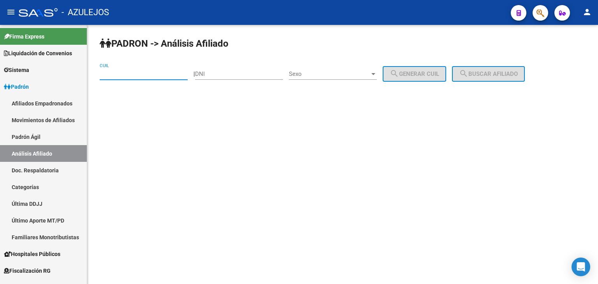
paste input "23-21066361-4"
type input "23-21066361-4"
click at [468, 75] on mat-icon "search" at bounding box center [463, 73] width 9 height 9
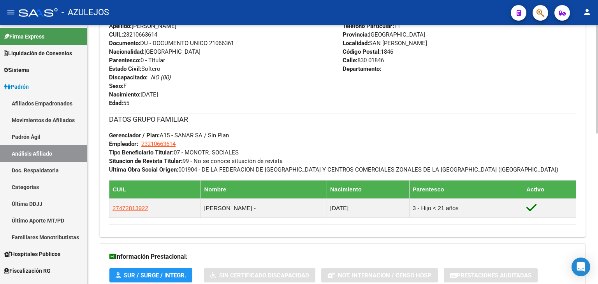
scroll to position [360, 0]
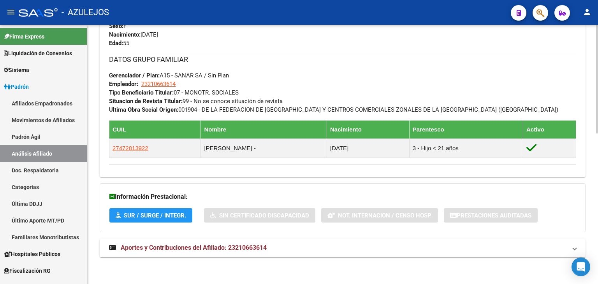
click at [227, 250] on span "Aportes y Contribuciones del Afiliado: 23210663614" at bounding box center [194, 247] width 146 height 7
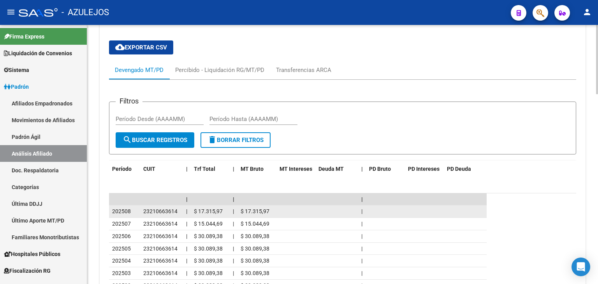
scroll to position [682, 0]
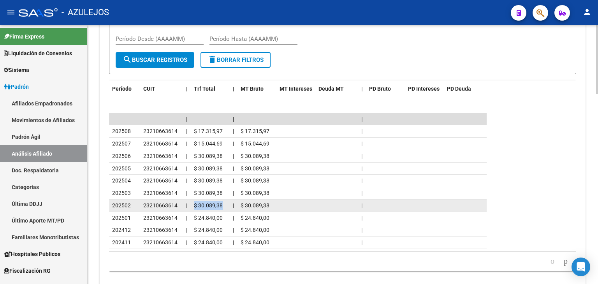
drag, startPoint x: 192, startPoint y: 204, endPoint x: 223, endPoint y: 206, distance: 30.8
click at [223, 206] on datatable-body-cell "$ 30.089,38" at bounding box center [210, 206] width 39 height 12
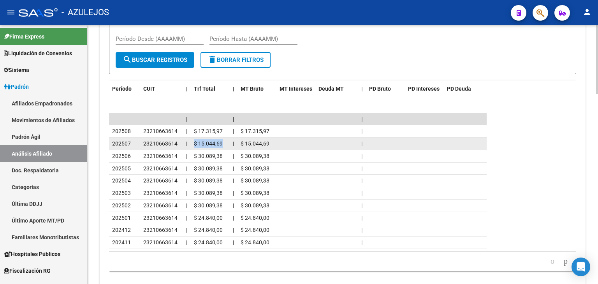
drag, startPoint x: 193, startPoint y: 140, endPoint x: 224, endPoint y: 141, distance: 31.2
click at [224, 141] on datatable-body-cell "$ 15.044,69" at bounding box center [210, 144] width 39 height 12
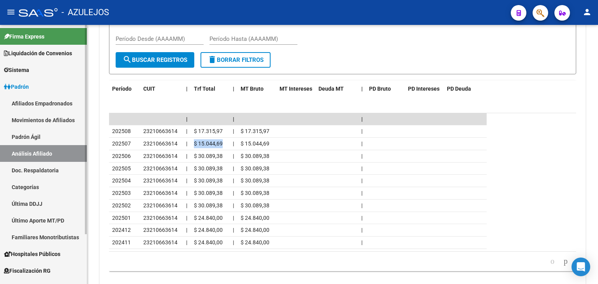
drag, startPoint x: 26, startPoint y: 134, endPoint x: 27, endPoint y: 138, distance: 4.0
click at [26, 134] on link "Padrón Ágil" at bounding box center [43, 136] width 87 height 17
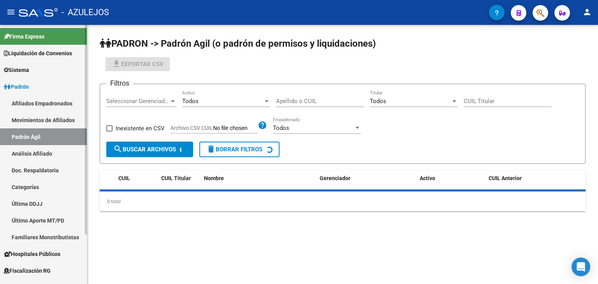
click at [28, 150] on link "Análisis Afiliado" at bounding box center [43, 153] width 87 height 17
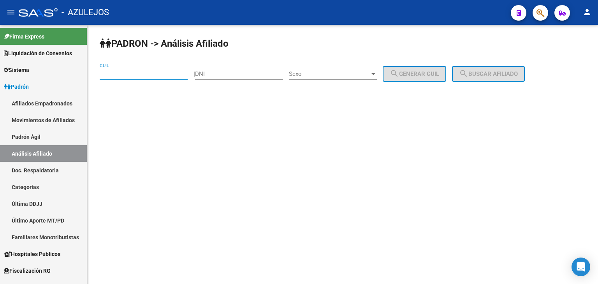
paste input "20-24032974-4"
type input "20-24032974-4"
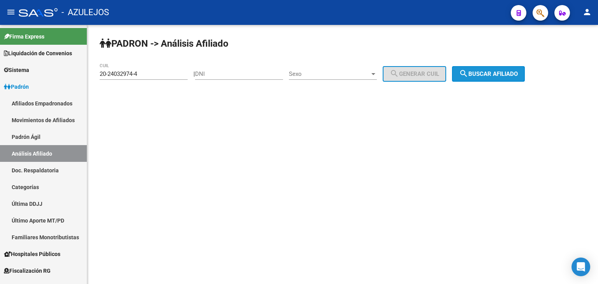
click at [483, 76] on span "search Buscar afiliado" at bounding box center [488, 73] width 59 height 7
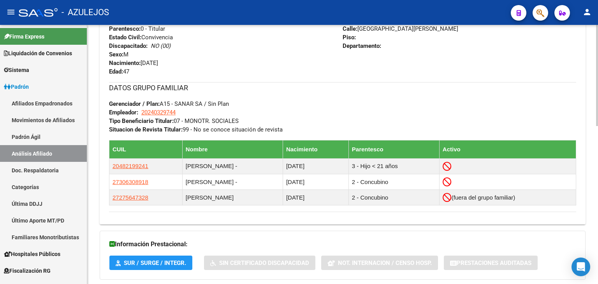
scroll to position [405, 0]
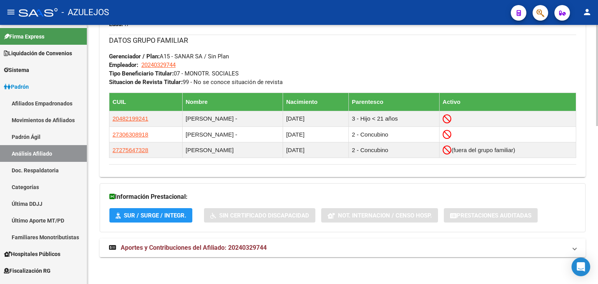
click at [200, 249] on span "Aportes y Contribuciones del Afiliado: 20240329744" at bounding box center [194, 247] width 146 height 7
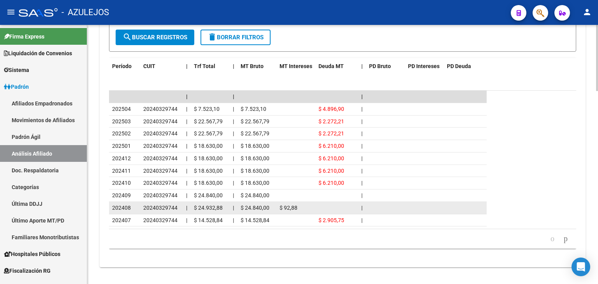
scroll to position [757, 0]
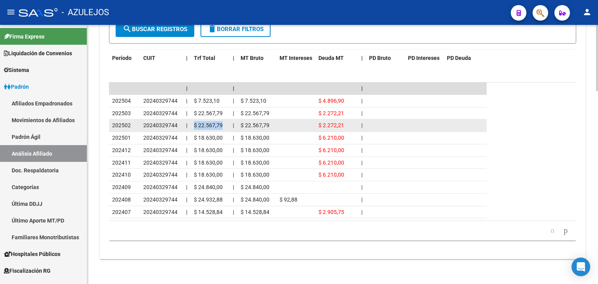
drag, startPoint x: 194, startPoint y: 123, endPoint x: 223, endPoint y: 125, distance: 28.5
click at [223, 125] on div "$ 22.567,79" at bounding box center [210, 125] width 33 height 9
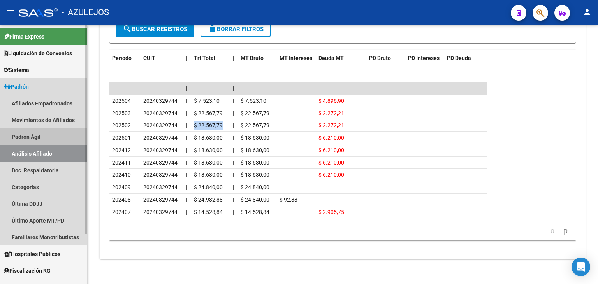
click at [22, 136] on link "Padrón Ágil" at bounding box center [43, 136] width 87 height 17
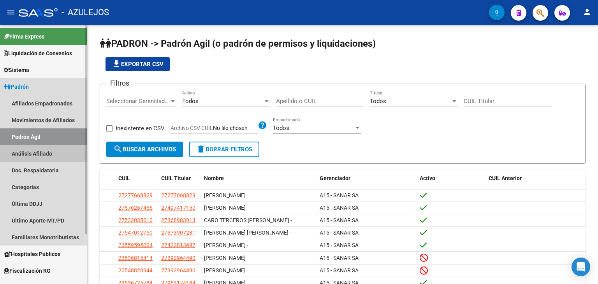
click at [22, 155] on link "Análisis Afiliado" at bounding box center [43, 153] width 87 height 17
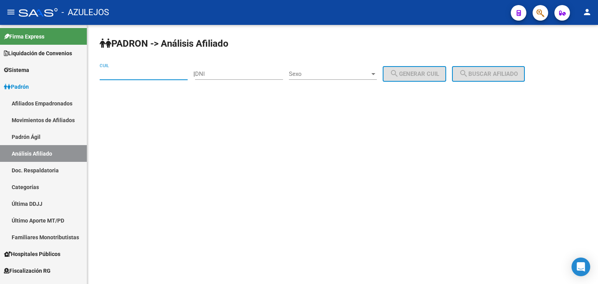
paste input "20-31711061-9"
type input "20-31711061-9"
click at [468, 70] on mat-icon "search" at bounding box center [463, 73] width 9 height 9
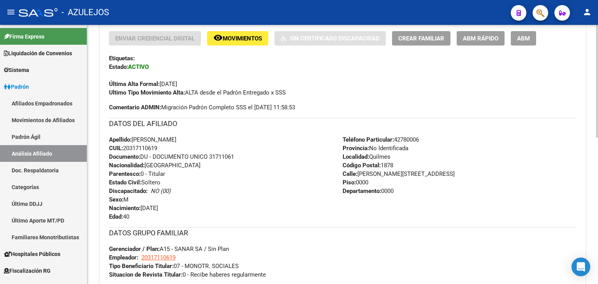
scroll to position [337, 0]
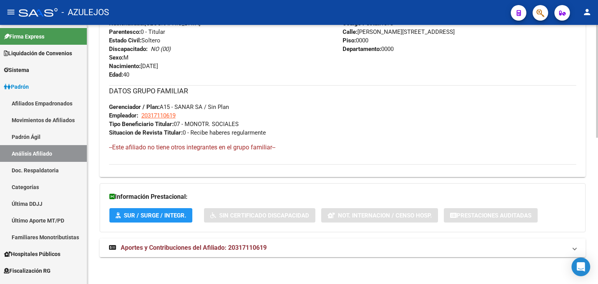
click at [217, 246] on span "Aportes y Contribuciones del Afiliado: 20317110619" at bounding box center [194, 247] width 146 height 7
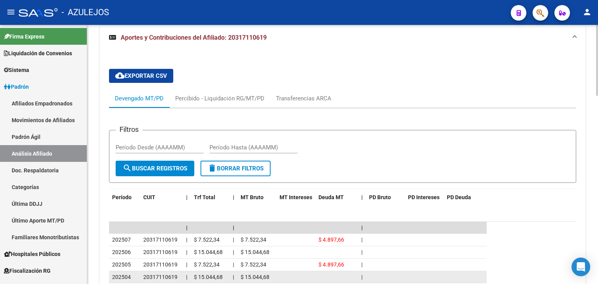
scroll to position [648, 0]
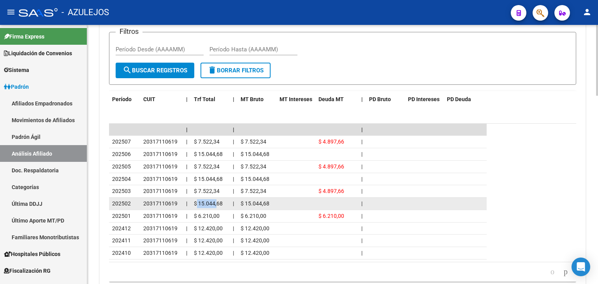
drag, startPoint x: 195, startPoint y: 203, endPoint x: 217, endPoint y: 201, distance: 21.5
click at [217, 201] on span "$ 15.044,68" at bounding box center [208, 204] width 29 height 6
click at [191, 202] on datatable-body-cell "$ 15.044,68" at bounding box center [210, 204] width 39 height 12
drag, startPoint x: 193, startPoint y: 201, endPoint x: 234, endPoint y: 203, distance: 41.3
click at [234, 203] on div "202502 20317110619 | $ 15.044,68 | $ 15.044,68 |" at bounding box center [298, 204] width 378 height 12
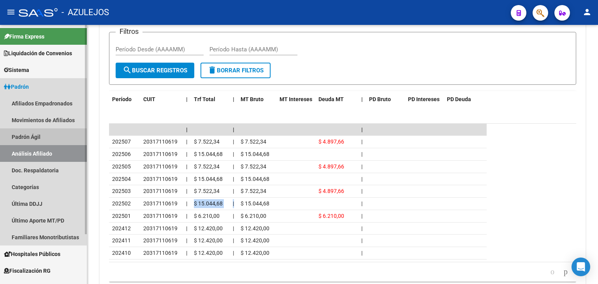
drag, startPoint x: 41, startPoint y: 135, endPoint x: 44, endPoint y: 143, distance: 8.6
click at [41, 134] on link "Padrón Ágil" at bounding box center [43, 136] width 87 height 17
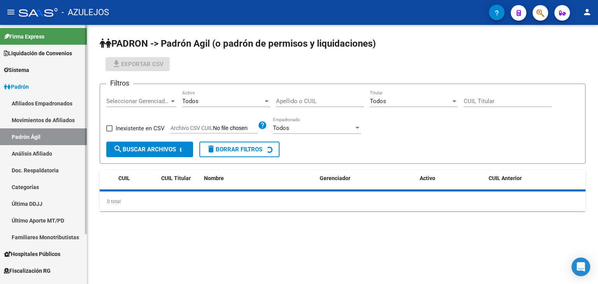
click at [46, 151] on link "Análisis Afiliado" at bounding box center [43, 153] width 87 height 17
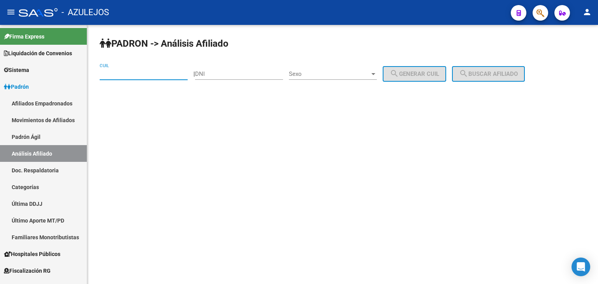
paste input "20-94836319-5"
type input "20-94836319-5"
click at [468, 76] on mat-icon "search" at bounding box center [463, 73] width 9 height 9
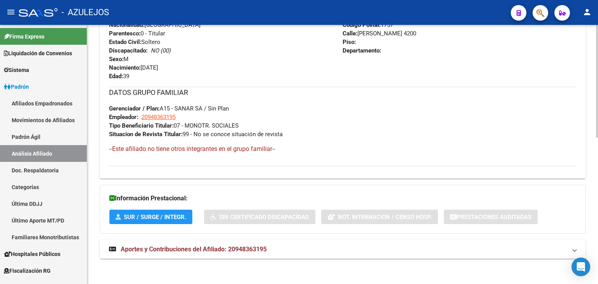
scroll to position [337, 0]
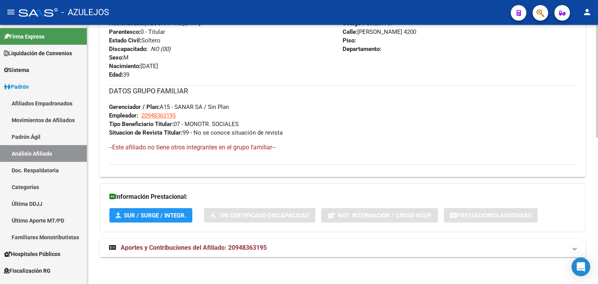
click at [168, 249] on span "Aportes y Contribuciones del Afiliado: 20948363195" at bounding box center [194, 247] width 146 height 7
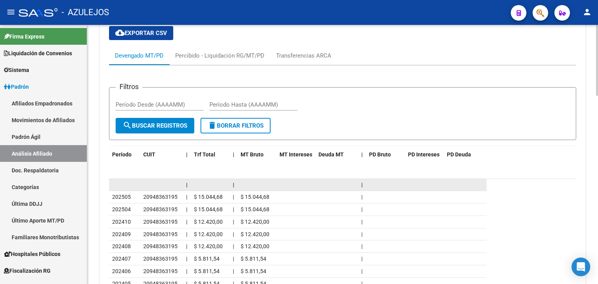
scroll to position [609, 0]
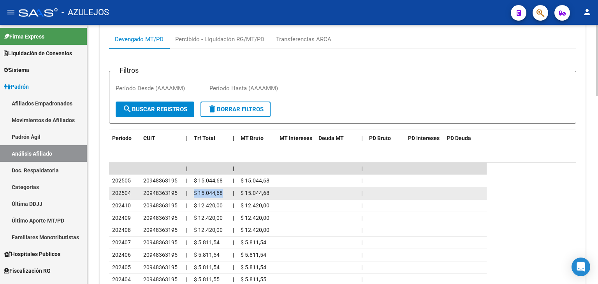
drag, startPoint x: 193, startPoint y: 193, endPoint x: 222, endPoint y: 194, distance: 28.5
click at [222, 194] on datatable-body-cell "$ 15.044,68" at bounding box center [210, 193] width 39 height 12
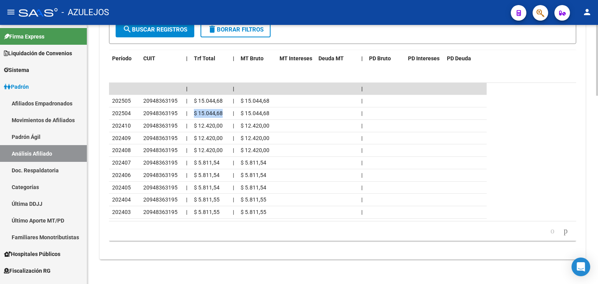
scroll to position [690, 0]
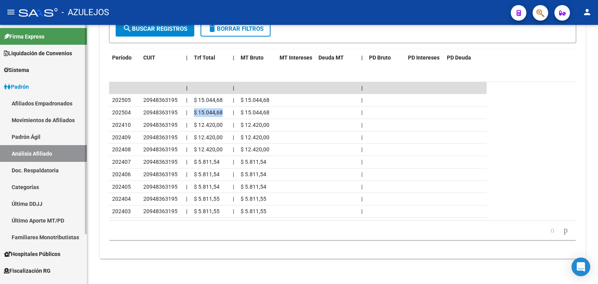
drag, startPoint x: 43, startPoint y: 136, endPoint x: 42, endPoint y: 145, distance: 9.4
click at [43, 136] on link "Padrón Ágil" at bounding box center [43, 136] width 87 height 17
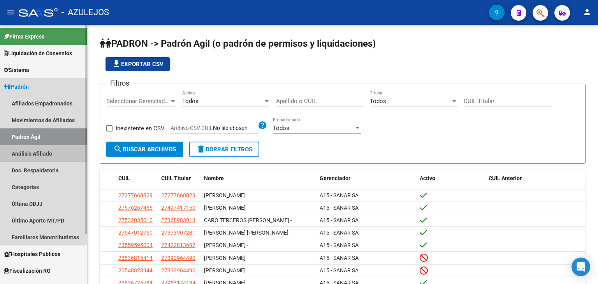
click at [46, 154] on link "Análisis Afiliado" at bounding box center [43, 153] width 87 height 17
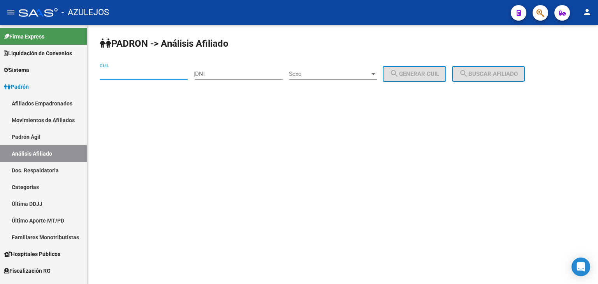
paste input "27-25940915-8"
type input "27-25940915-8"
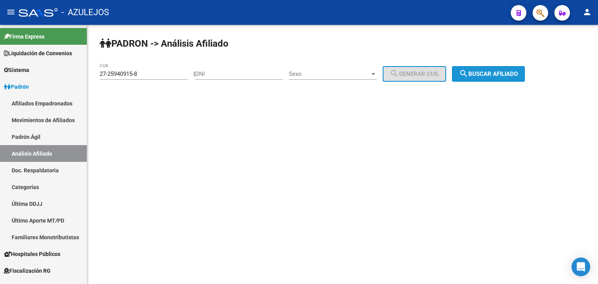
click at [484, 73] on span "search Buscar afiliado" at bounding box center [488, 73] width 59 height 7
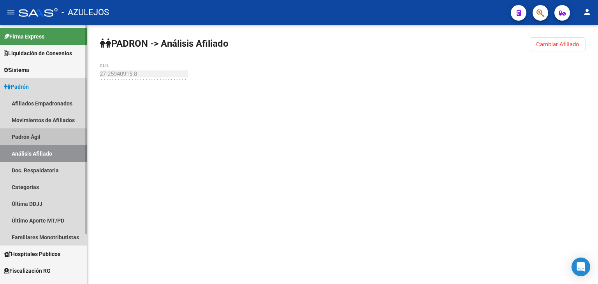
click at [37, 132] on link "Padrón Ágil" at bounding box center [43, 136] width 87 height 17
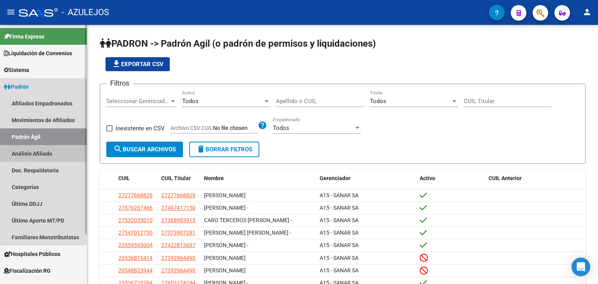
click at [44, 155] on link "Análisis Afiliado" at bounding box center [43, 153] width 87 height 17
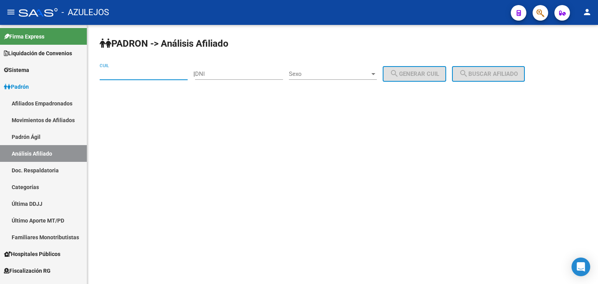
paste input "27-28569097-3"
type input "27-28569097-3"
click at [494, 74] on span "search Buscar afiliado" at bounding box center [488, 73] width 59 height 7
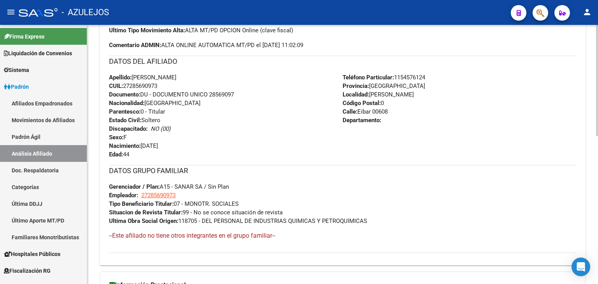
scroll to position [345, 0]
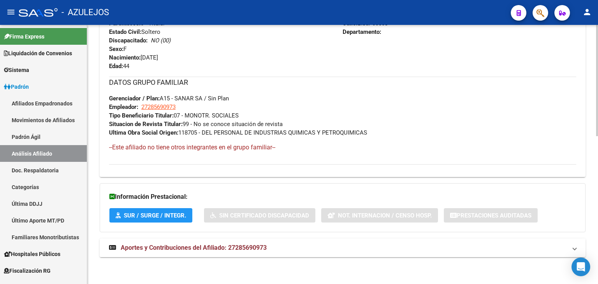
click at [243, 247] on span "Aportes y Contribuciones del Afiliado: 27285690973" at bounding box center [194, 247] width 146 height 7
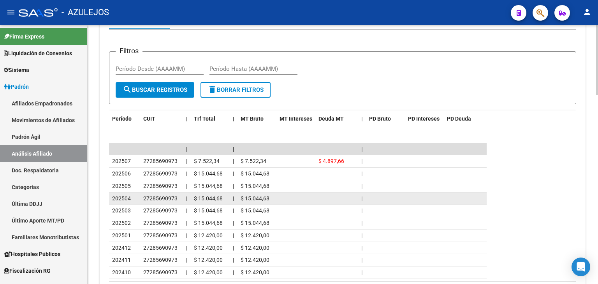
scroll to position [667, 0]
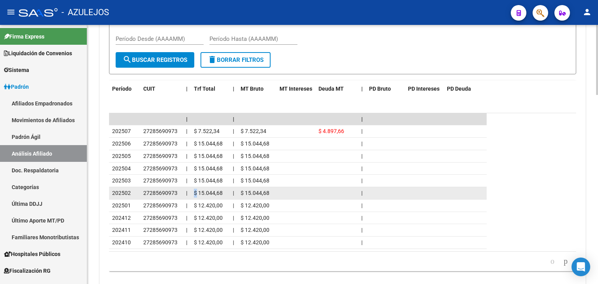
drag, startPoint x: 192, startPoint y: 192, endPoint x: 197, endPoint y: 192, distance: 5.5
click at [197, 192] on datatable-body-cell "$ 15.044,68" at bounding box center [210, 193] width 39 height 12
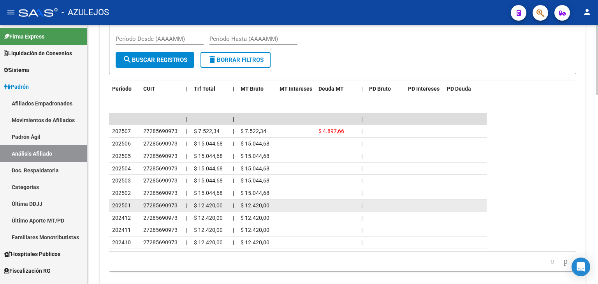
click at [211, 200] on datatable-body-cell "$ 12.420,00" at bounding box center [210, 206] width 39 height 12
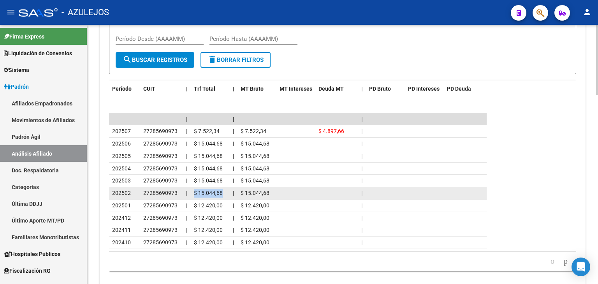
drag, startPoint x: 194, startPoint y: 191, endPoint x: 224, endPoint y: 192, distance: 30.0
click at [224, 192] on div "$ 15.044,68" at bounding box center [210, 193] width 33 height 9
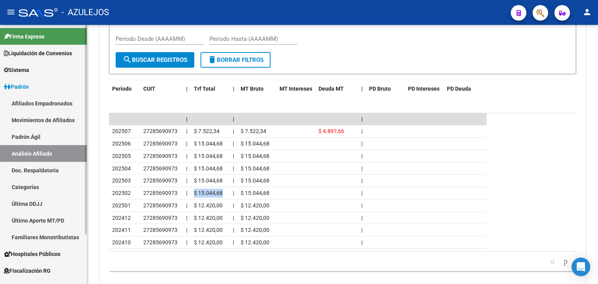
click at [35, 140] on link "Padrón Ágil" at bounding box center [43, 136] width 87 height 17
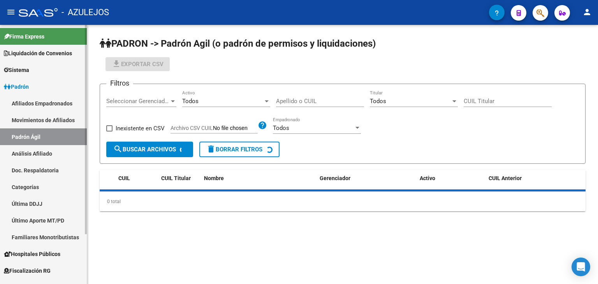
click at [34, 153] on link "Análisis Afiliado" at bounding box center [43, 153] width 87 height 17
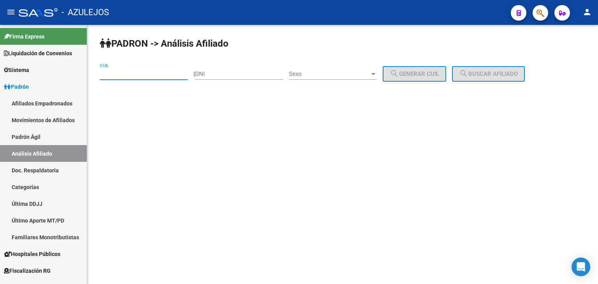
paste input "20-20655832-7"
type input "20-20655832-7"
click at [488, 70] on span "search Buscar afiliado" at bounding box center [488, 73] width 59 height 7
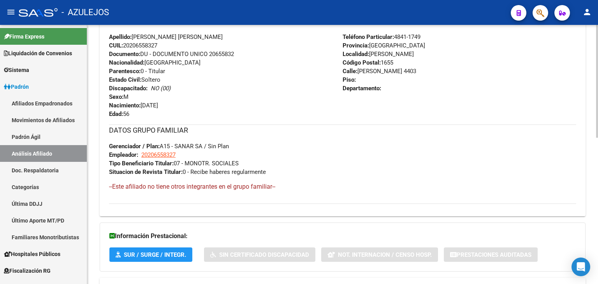
scroll to position [337, 0]
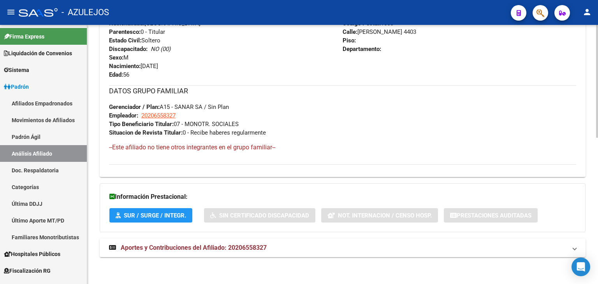
click at [231, 251] on strong "Aportes y Contribuciones del Afiliado: 20206558327" at bounding box center [188, 248] width 158 height 9
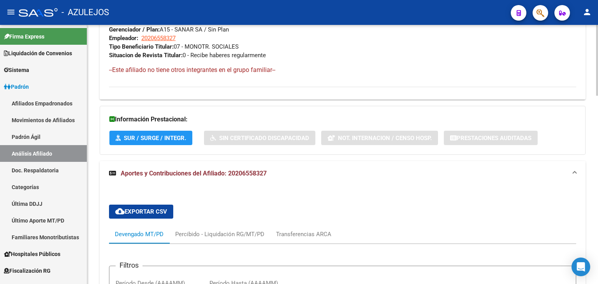
scroll to position [415, 0]
